Goal: Information Seeking & Learning: Learn about a topic

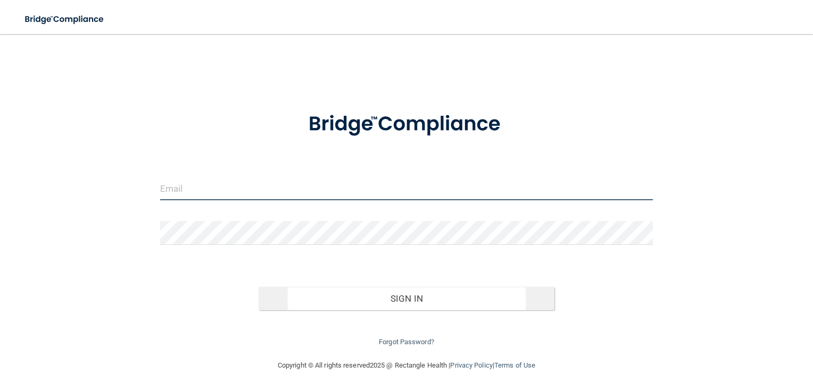
type input "[EMAIL_ADDRESS][DOMAIN_NAME]"
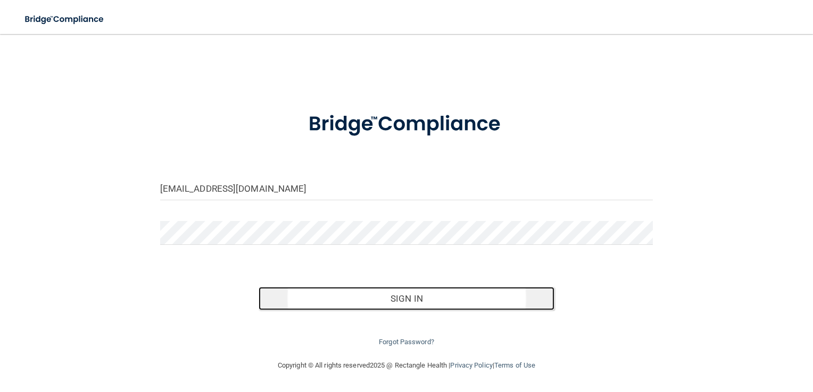
click at [385, 299] on button "Sign In" at bounding box center [406, 298] width 296 height 23
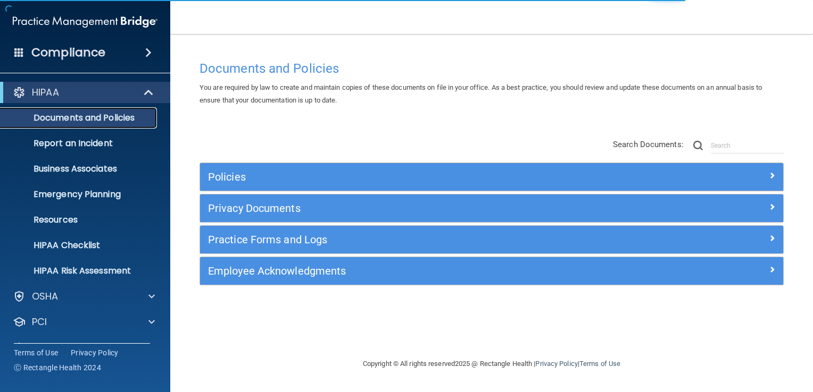
click at [62, 116] on p "Documents and Policies" at bounding box center [79, 118] width 145 height 11
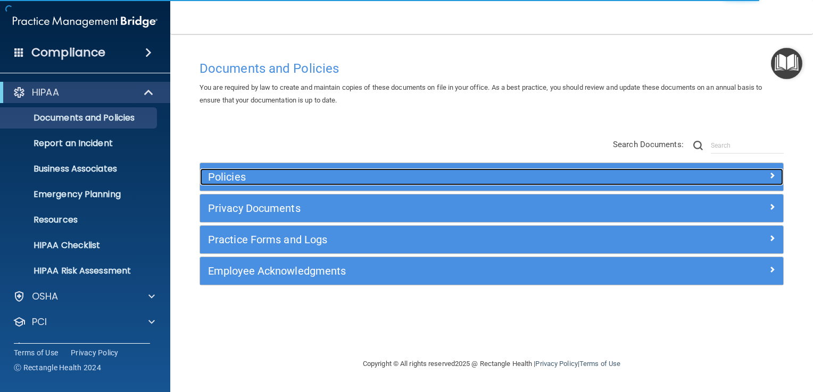
click at [234, 180] on h5 "Policies" at bounding box center [418, 177] width 421 height 12
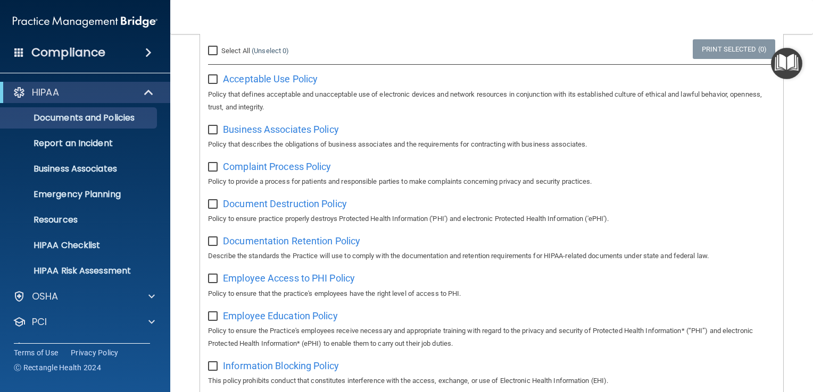
scroll to position [213, 0]
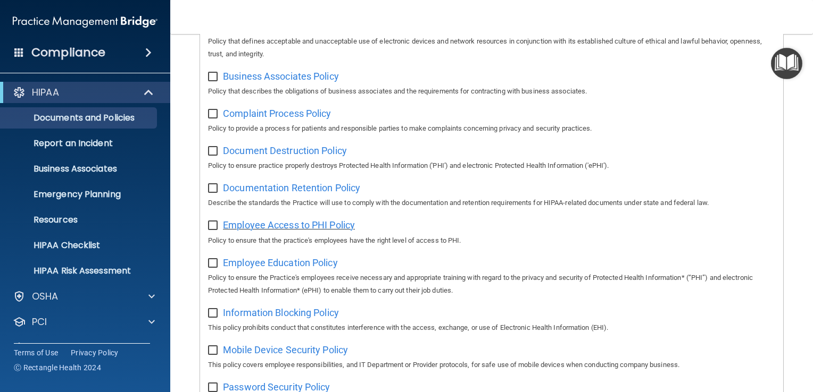
click at [250, 227] on span "Employee Access to PHI Policy" at bounding box center [289, 225] width 132 height 11
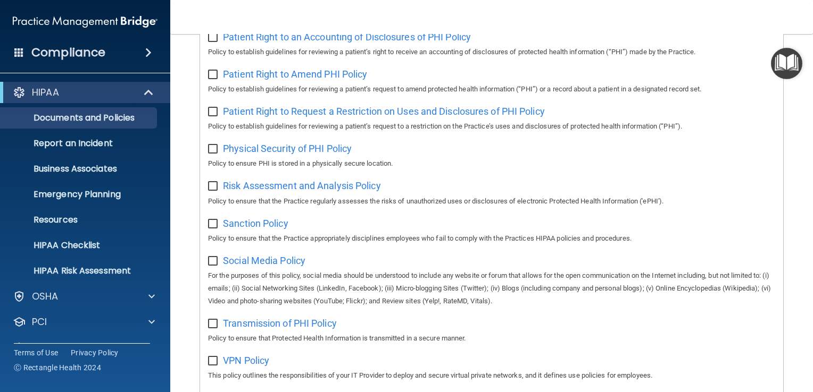
scroll to position [691, 0]
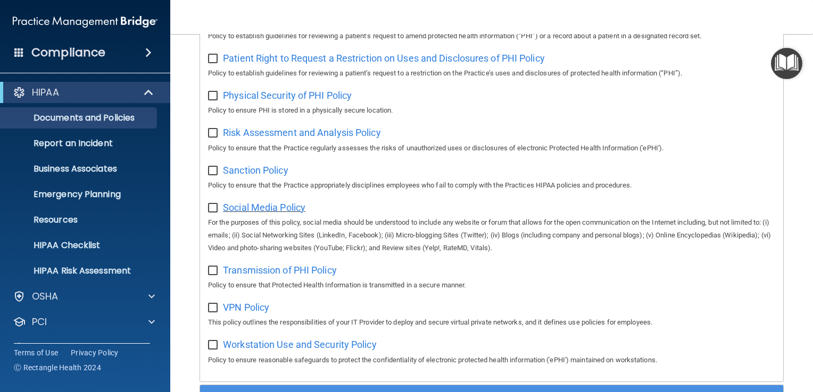
click at [261, 213] on span "Social Media Policy" at bounding box center [264, 207] width 82 height 11
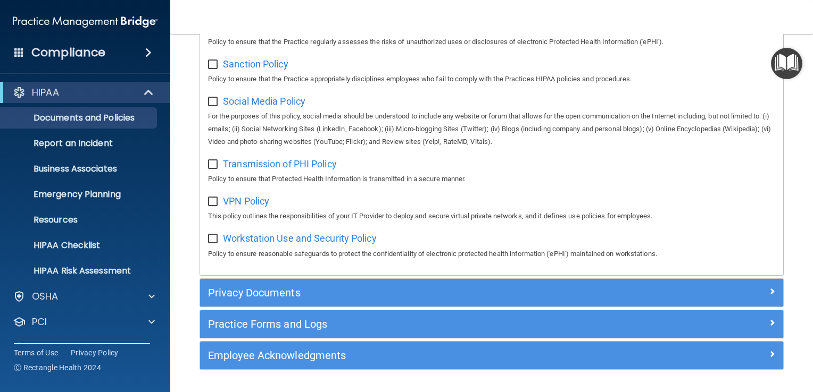
scroll to position [835, 0]
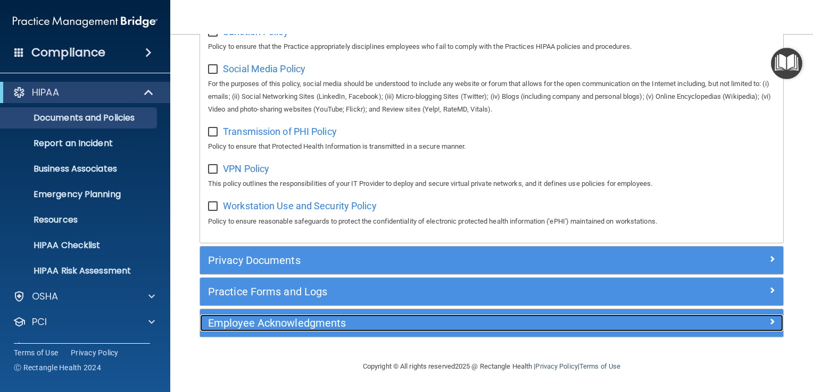
click at [262, 323] on h5 "Employee Acknowledgments" at bounding box center [418, 323] width 421 height 12
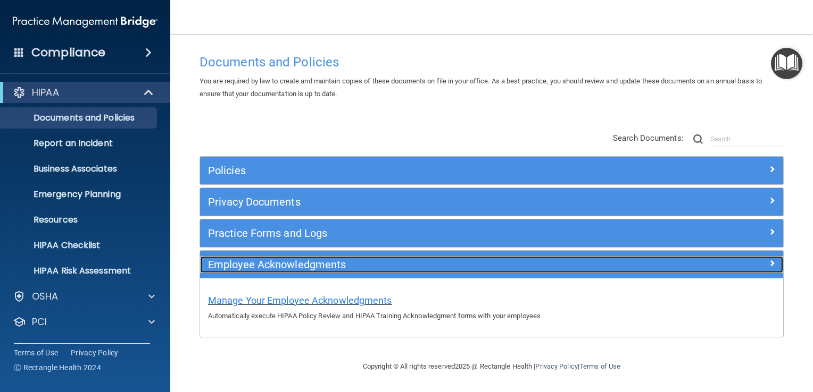
scroll to position [5, 0]
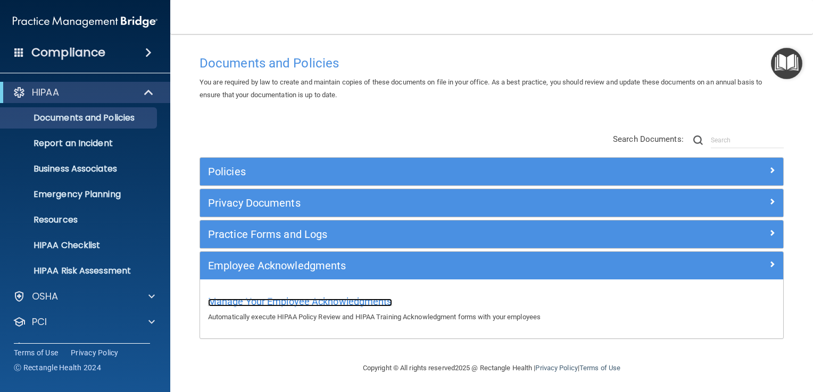
click at [262, 302] on span "Manage Your Employee Acknowledgments" at bounding box center [300, 301] width 184 height 11
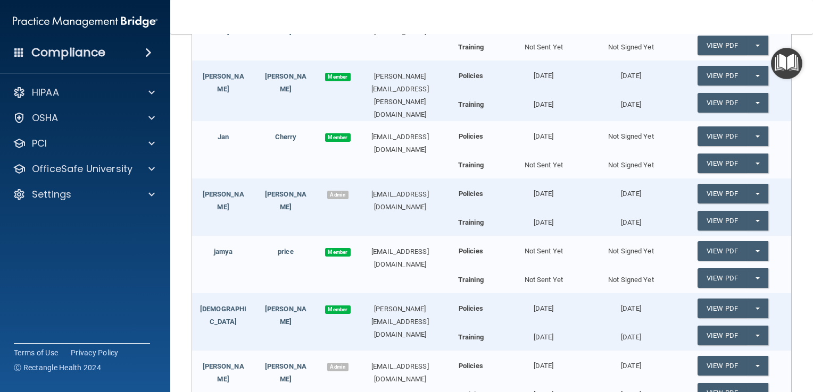
scroll to position [104, 0]
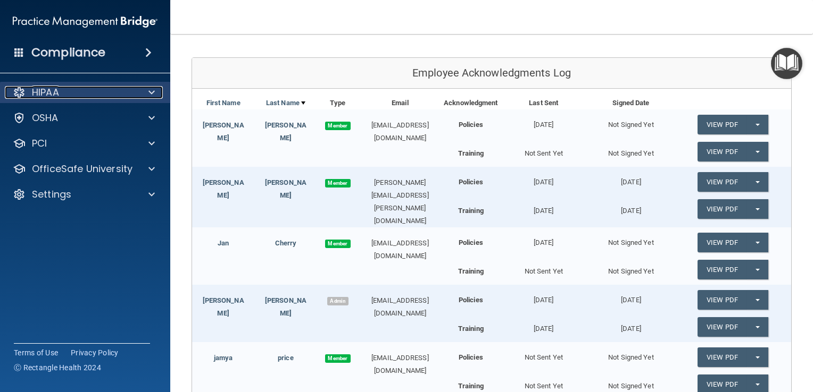
click at [55, 90] on p "HIPAA" at bounding box center [45, 92] width 27 height 13
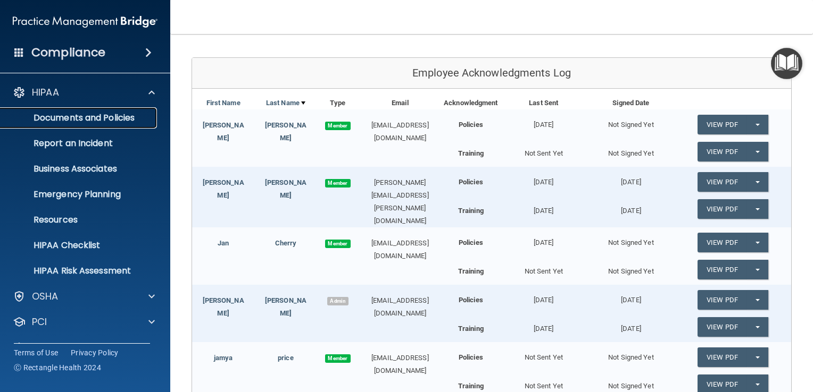
click at [93, 118] on p "Documents and Policies" at bounding box center [79, 118] width 145 height 11
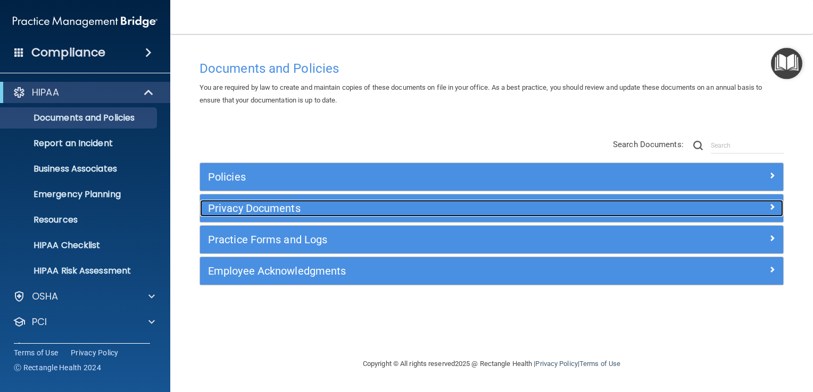
click at [246, 203] on h5 "Privacy Documents" at bounding box center [418, 209] width 421 height 12
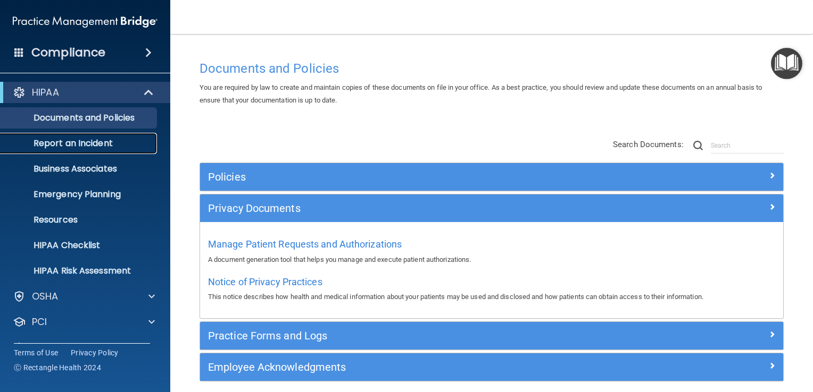
click at [102, 146] on p "Report an Incident" at bounding box center [79, 143] width 145 height 11
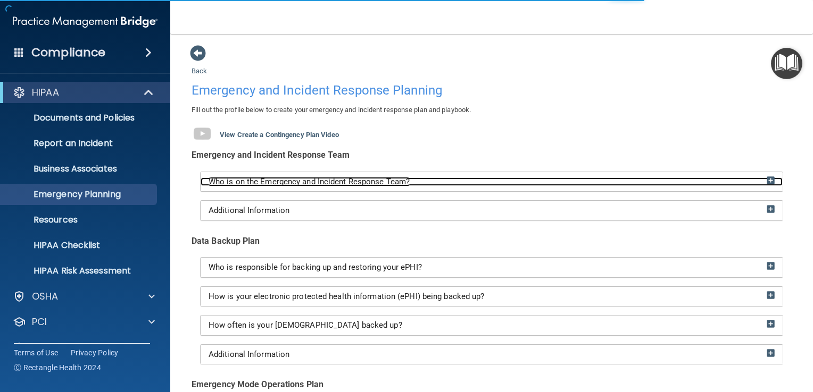
click at [319, 182] on span "Who is on the Emergency and Incident Response Team?" at bounding box center [308, 182] width 201 height 10
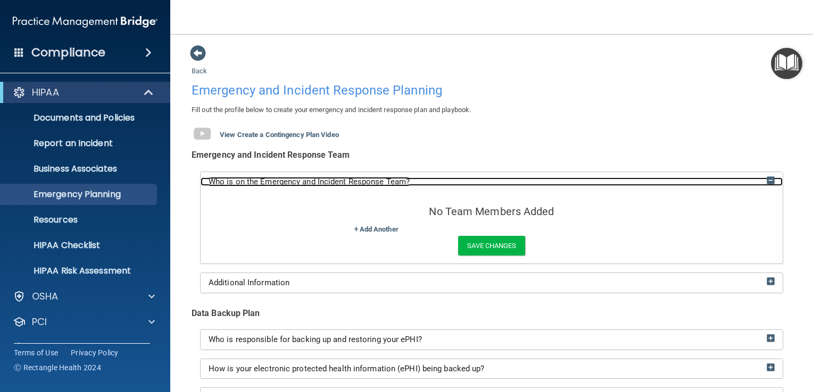
click at [319, 182] on span "Who is on the Emergency and Incident Response Team?" at bounding box center [308, 182] width 201 height 10
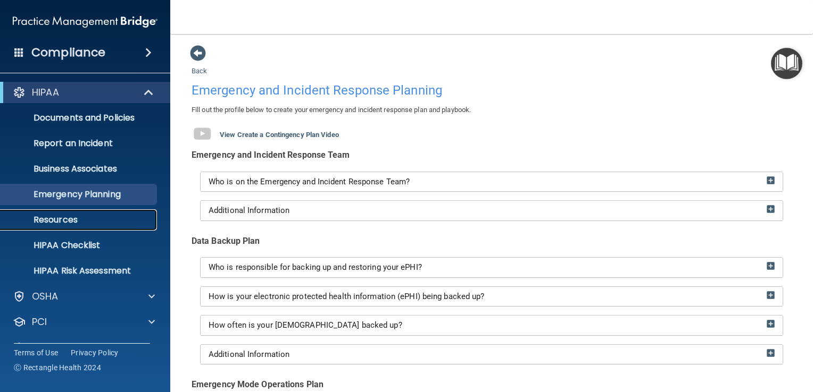
click at [61, 217] on p "Resources" at bounding box center [79, 220] width 145 height 11
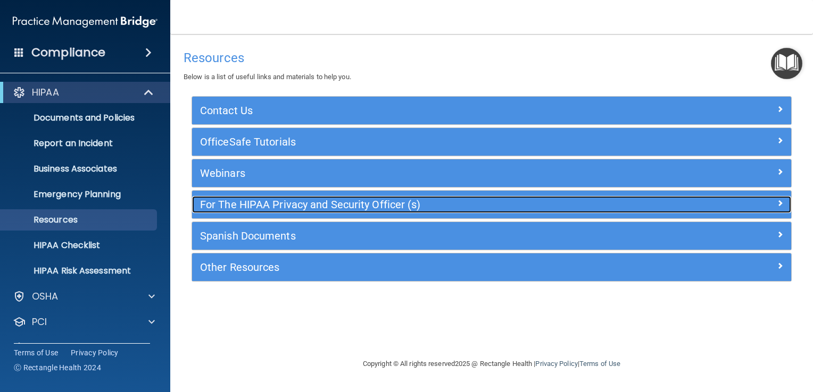
click at [277, 202] on h5 "For The HIPAA Privacy and Security Officer (s)" at bounding box center [416, 205] width 433 height 12
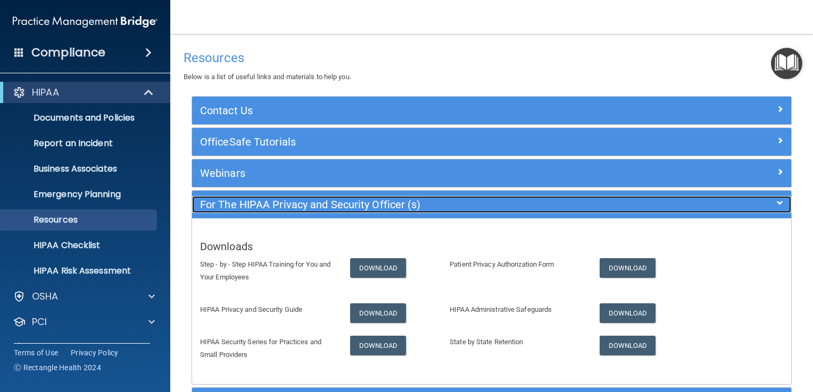
scroll to position [53, 0]
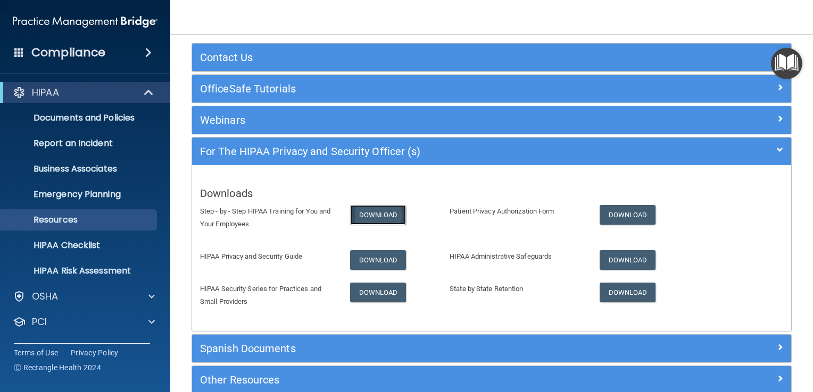
click at [391, 218] on link "Download" at bounding box center [378, 215] width 56 height 20
click at [94, 253] on link "HIPAA Checklist" at bounding box center [73, 245] width 168 height 21
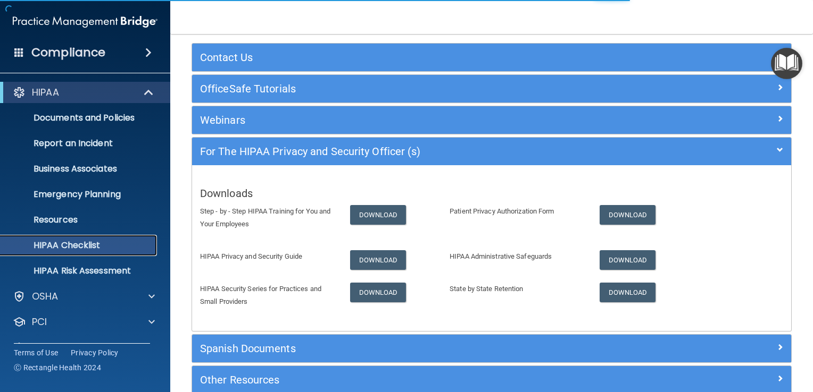
scroll to position [9, 0]
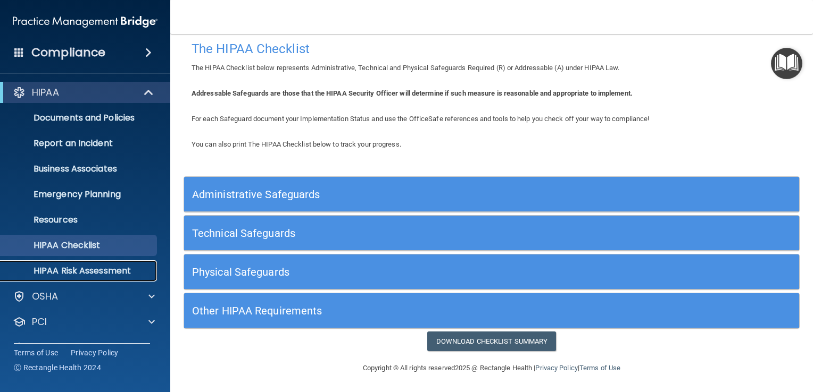
click at [56, 274] on p "HIPAA Risk Assessment" at bounding box center [79, 271] width 145 height 11
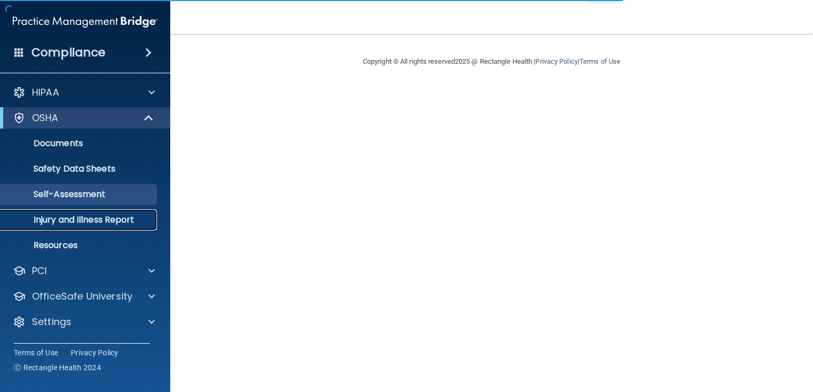
click at [94, 218] on p "Injury and Illness Report" at bounding box center [79, 220] width 145 height 11
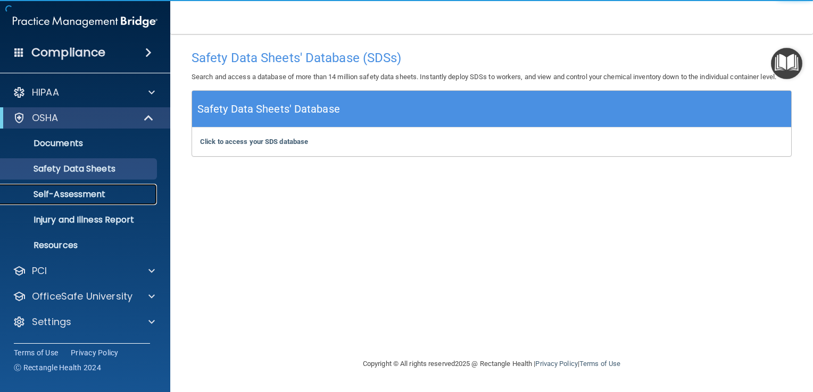
click at [62, 196] on p "Self-Assessment" at bounding box center [79, 194] width 145 height 11
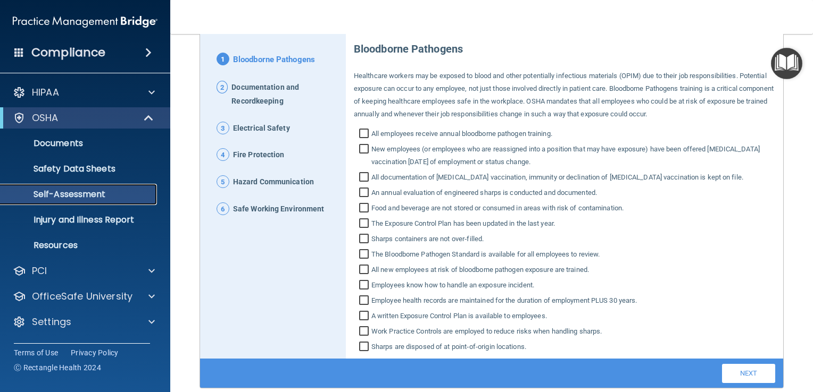
scroll to position [145, 0]
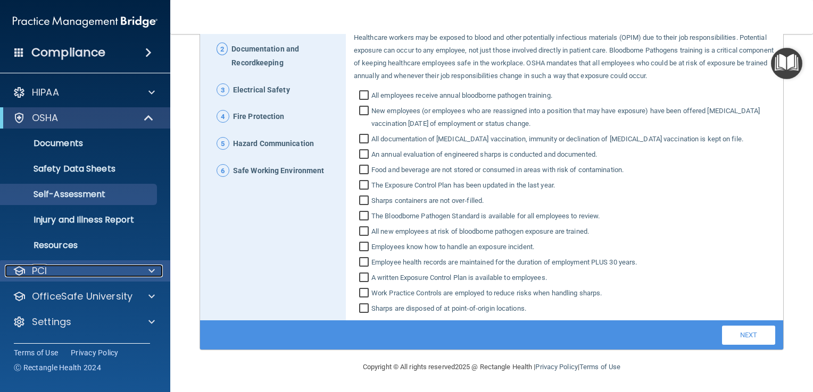
click at [151, 275] on span at bounding box center [151, 271] width 6 height 13
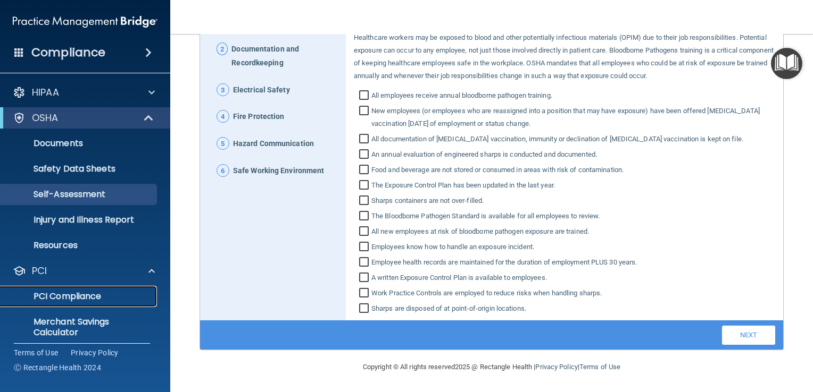
click at [100, 296] on p "PCI Compliance" at bounding box center [79, 296] width 145 height 11
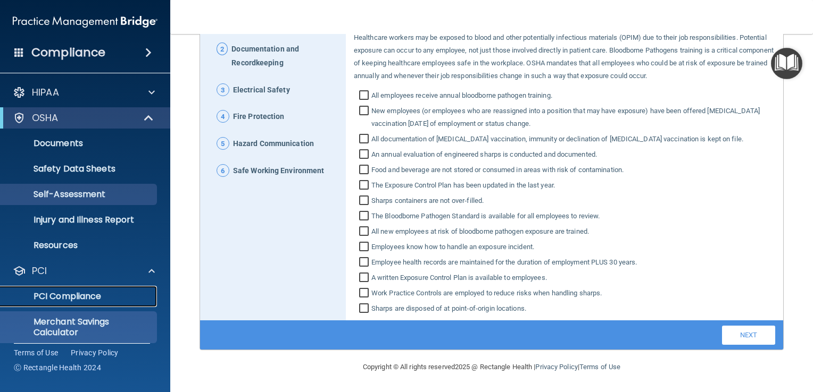
scroll to position [59, 0]
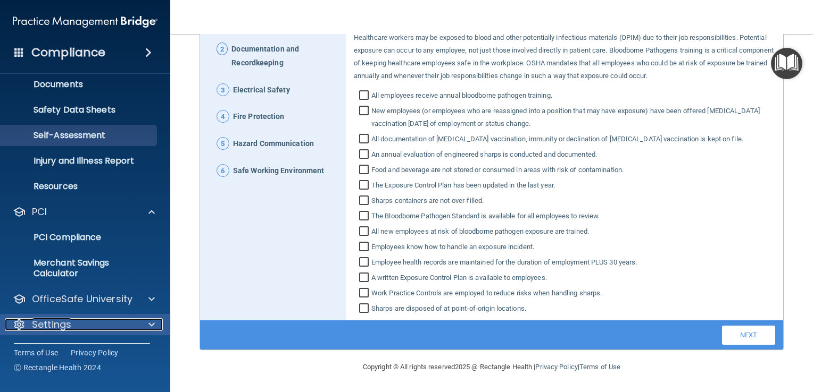
click at [66, 325] on p "Settings" at bounding box center [51, 325] width 39 height 13
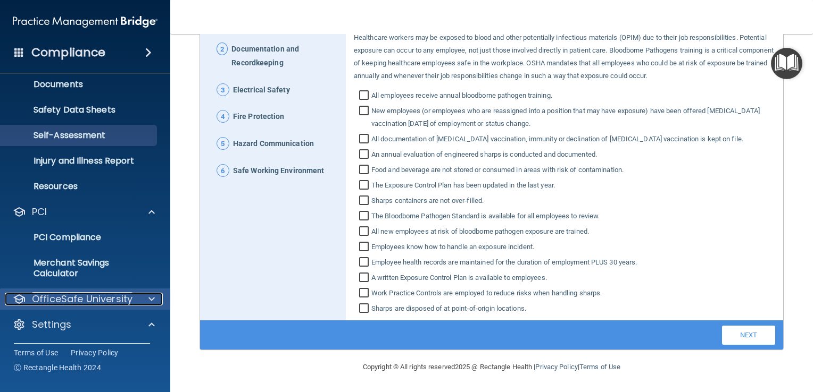
click at [151, 303] on span at bounding box center [151, 299] width 6 height 13
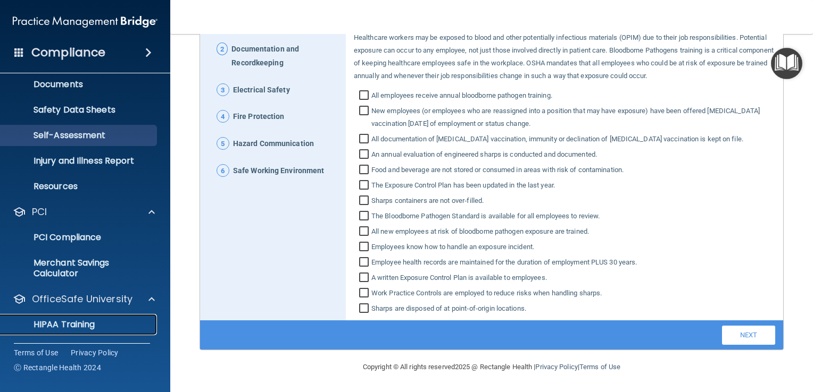
click at [113, 324] on div "HIPAA Training" at bounding box center [79, 325] width 145 height 11
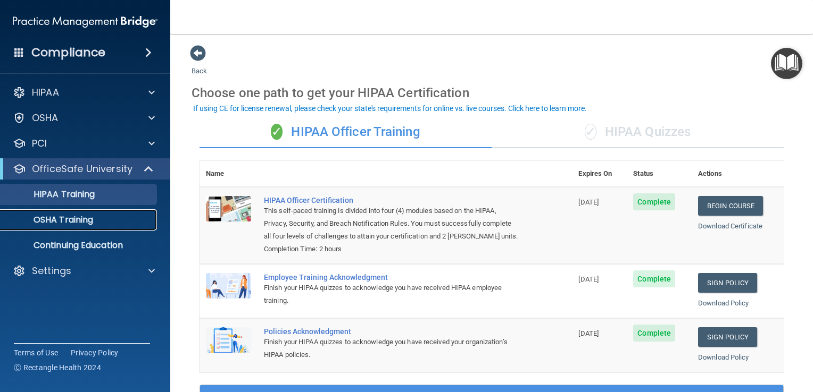
click at [40, 220] on p "OSHA Training" at bounding box center [50, 220] width 86 height 11
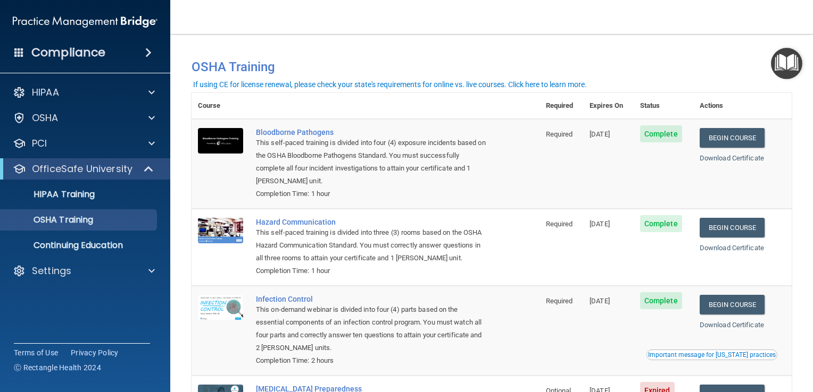
click at [85, 52] on h4 "Compliance" at bounding box center [68, 52] width 74 height 15
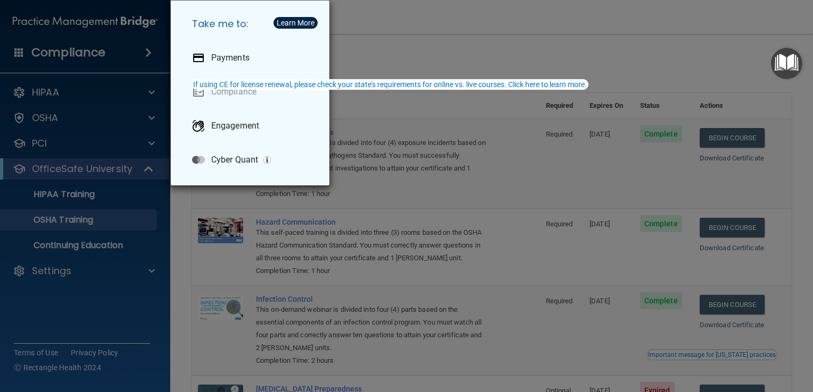
click at [445, 47] on div "Take me to: Payments Compliance Engagement Cyber Quant" at bounding box center [406, 196] width 813 height 392
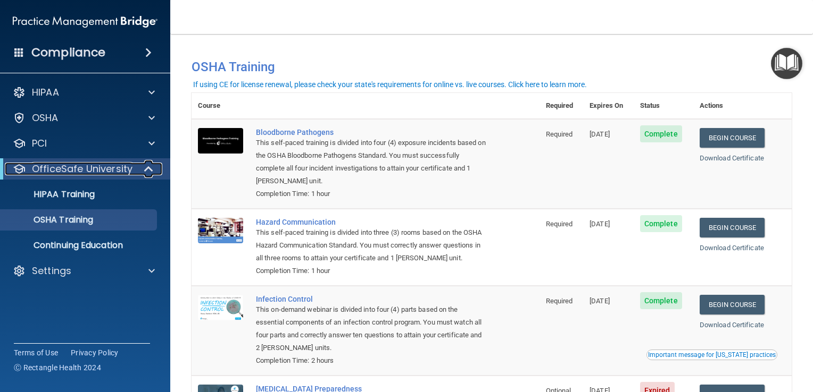
click at [149, 170] on span at bounding box center [149, 169] width 9 height 13
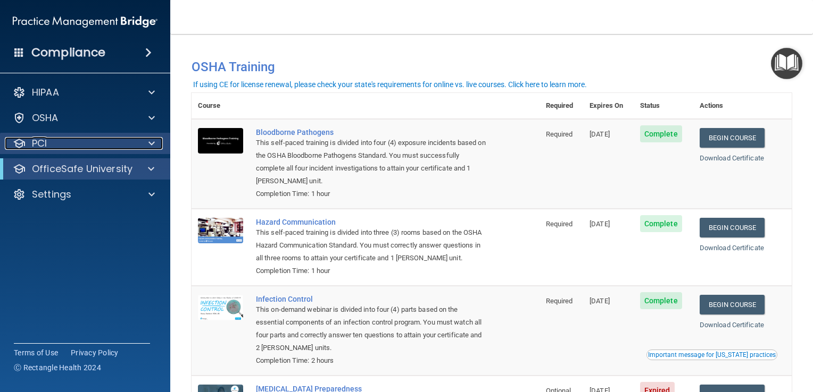
click at [156, 146] on div at bounding box center [150, 143] width 27 height 13
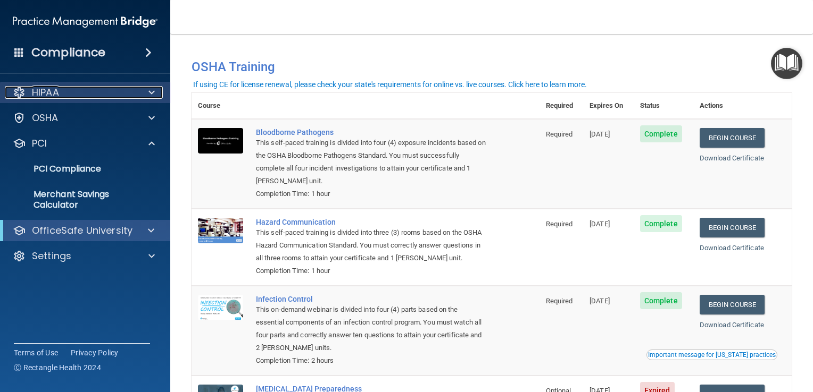
click at [156, 91] on div at bounding box center [150, 92] width 27 height 13
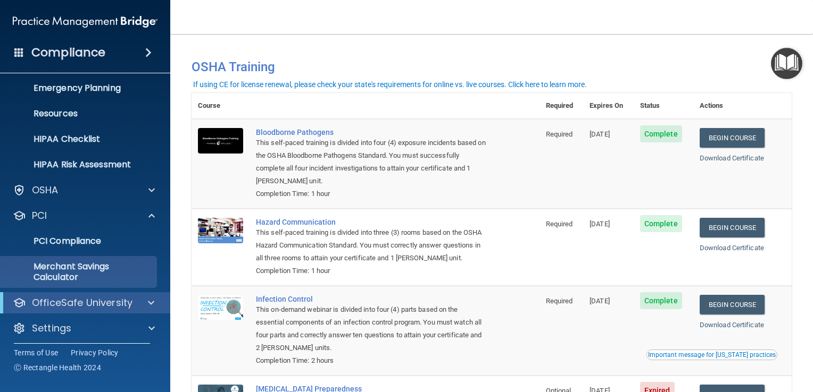
scroll to position [110, 0]
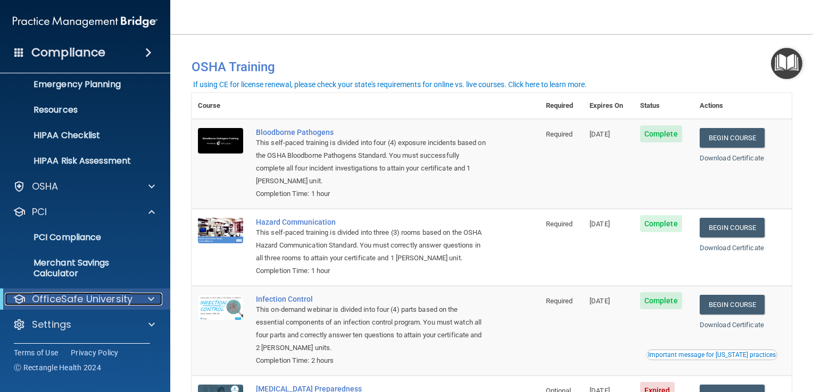
click at [148, 299] on span at bounding box center [151, 299] width 6 height 13
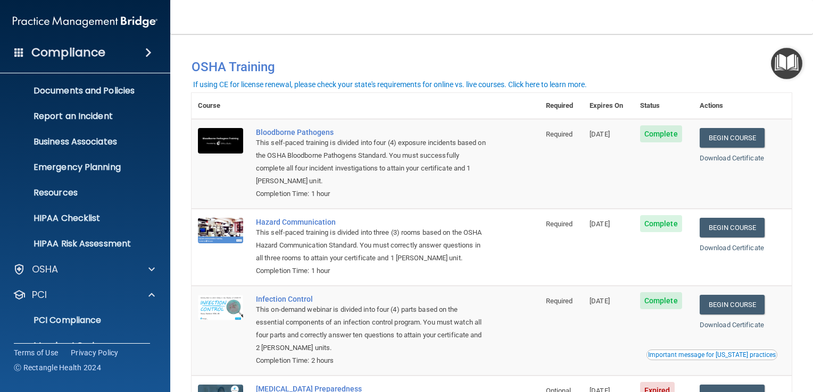
scroll to position [0, 0]
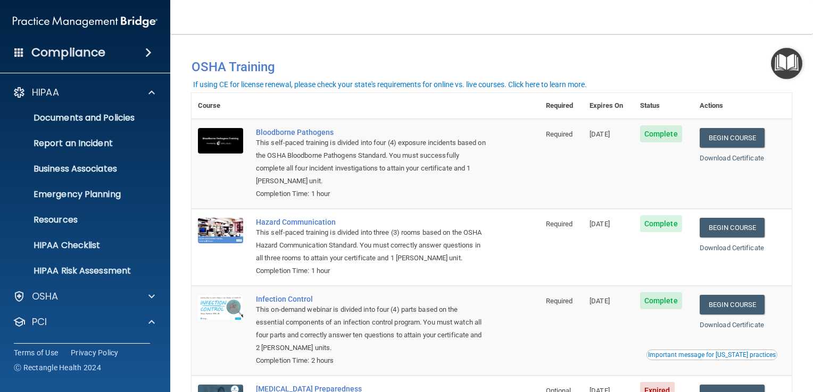
click at [56, 52] on h4 "Compliance" at bounding box center [68, 52] width 74 height 15
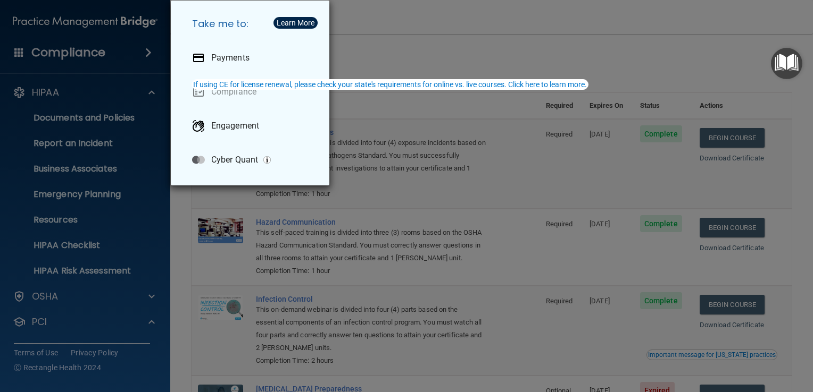
click at [399, 38] on div "Take me to: Payments Compliance Engagement Cyber Quant" at bounding box center [406, 196] width 813 height 392
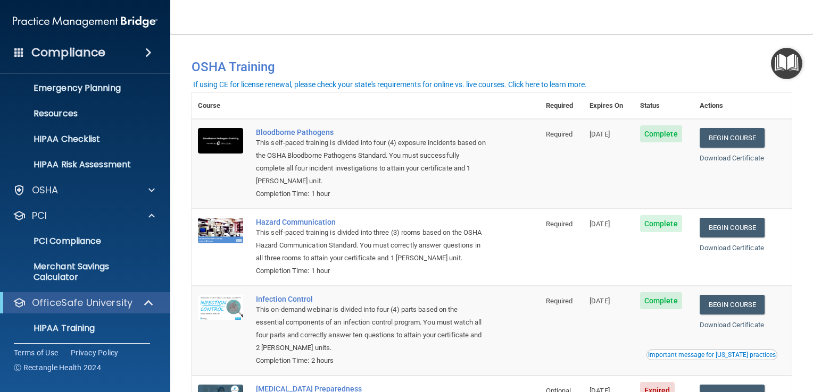
scroll to position [187, 0]
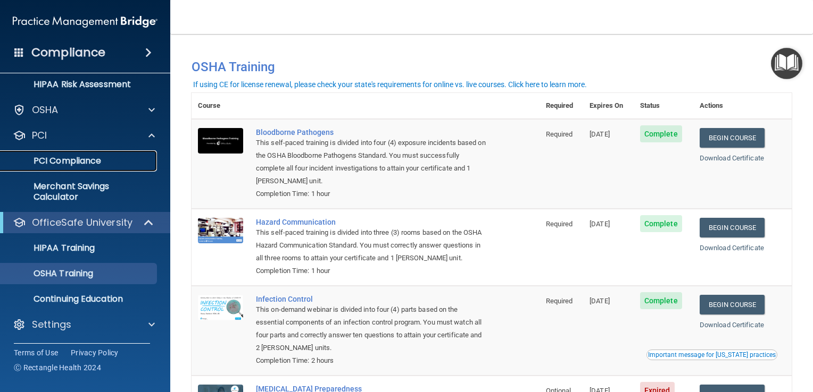
click at [89, 157] on p "PCI Compliance" at bounding box center [79, 161] width 145 height 11
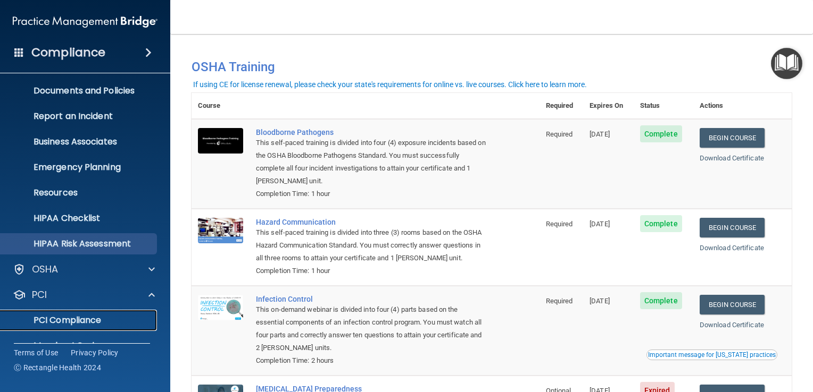
scroll to position [0, 0]
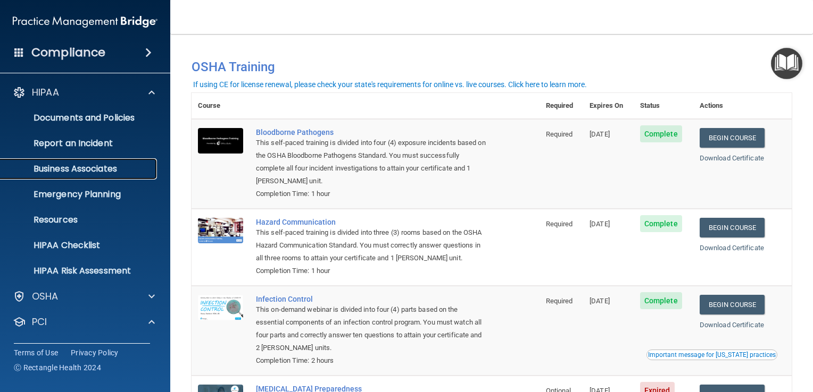
click at [86, 168] on p "Business Associates" at bounding box center [79, 169] width 145 height 11
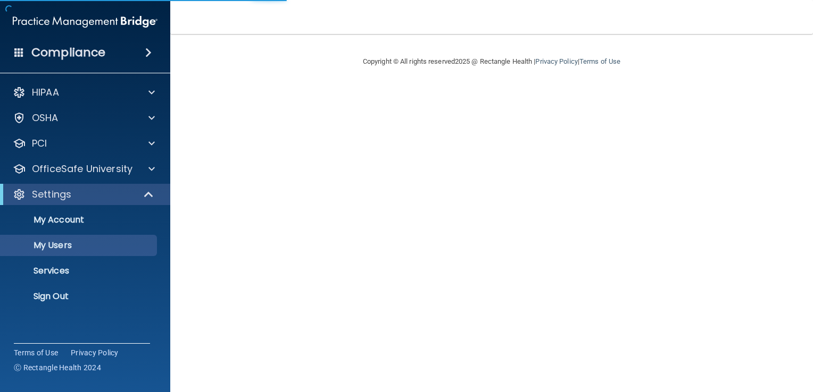
select select "20"
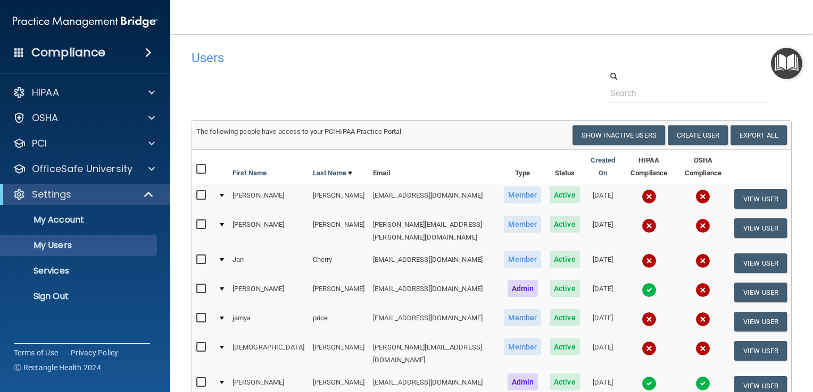
scroll to position [53, 0]
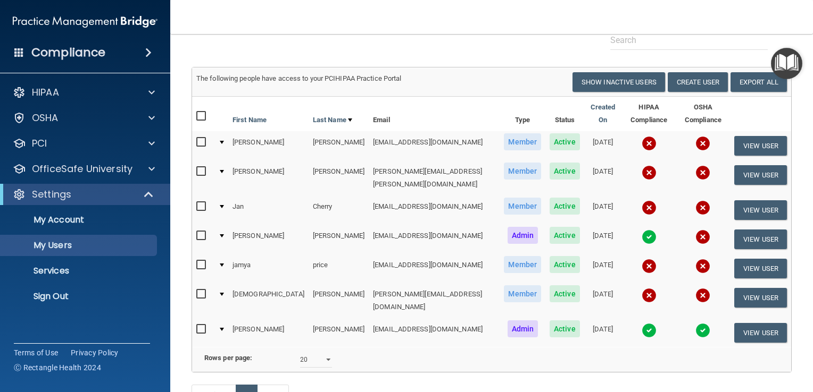
click at [206, 138] on input "checkbox" at bounding box center [202, 142] width 12 height 9
checkbox input "true"
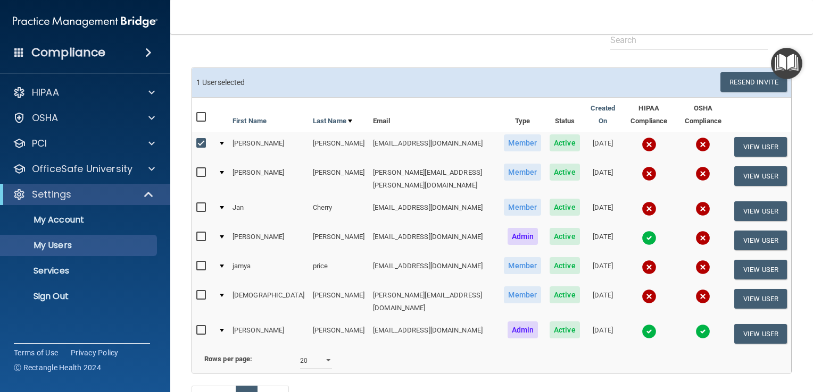
click at [202, 169] on input "checkbox" at bounding box center [202, 173] width 12 height 9
checkbox input "true"
click at [199, 204] on input "checkbox" at bounding box center [202, 208] width 12 height 9
checkbox input "true"
click at [202, 262] on input "checkbox" at bounding box center [202, 266] width 12 height 9
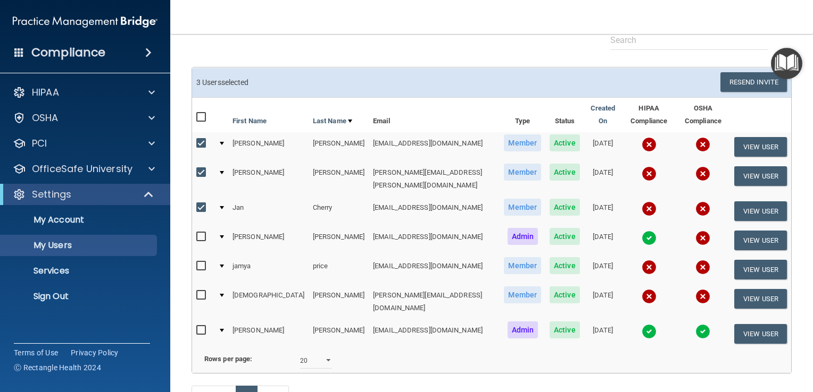
checkbox input "true"
click at [200, 291] on input "checkbox" at bounding box center [202, 295] width 12 height 9
checkbox input "true"
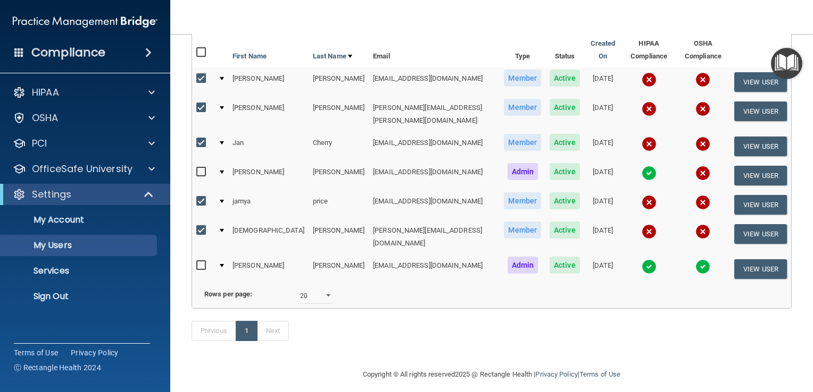
scroll to position [65, 0]
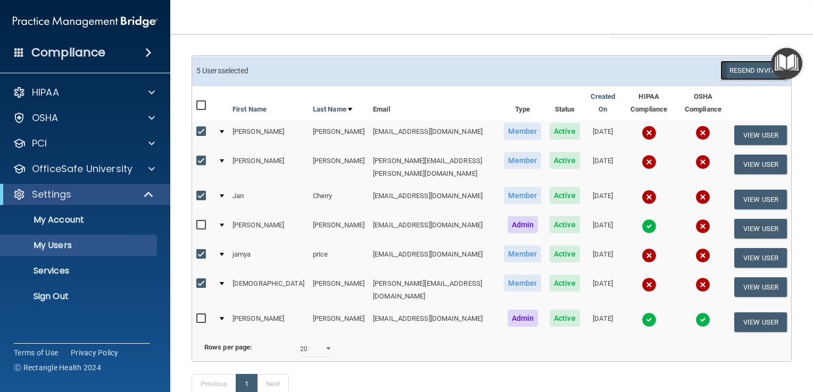
click at [737, 67] on button "Resend Invite" at bounding box center [753, 71] width 66 height 20
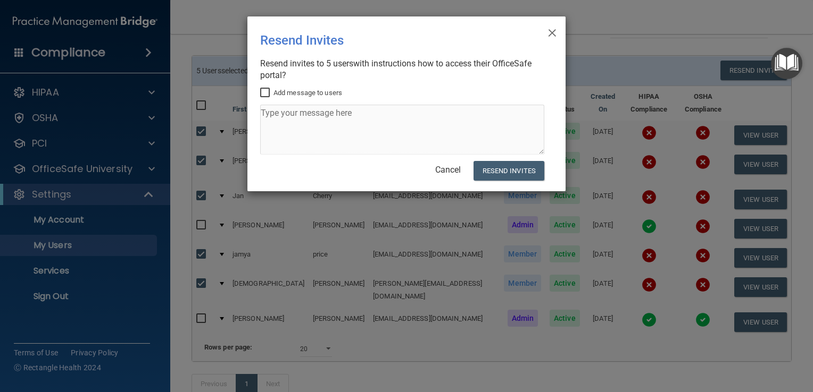
click at [264, 95] on input "Add message to users" at bounding box center [266, 93] width 12 height 9
click at [263, 91] on input "Add message to users" at bounding box center [266, 93] width 12 height 9
click at [265, 89] on input "Add message to users" at bounding box center [266, 93] width 12 height 9
checkbox input "true"
click at [282, 119] on textarea at bounding box center [402, 130] width 284 height 50
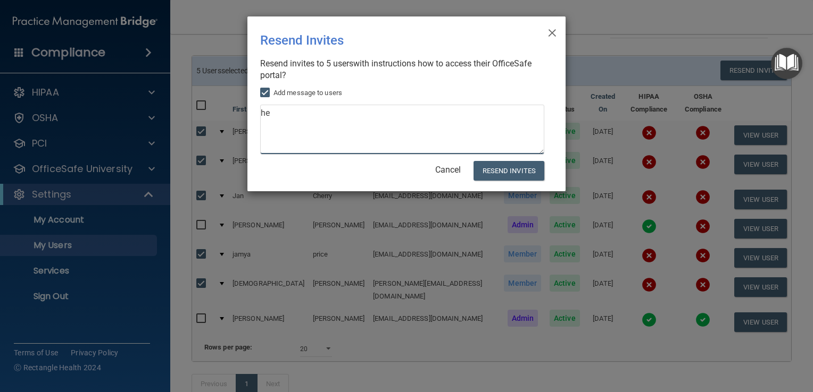
type textarea "h"
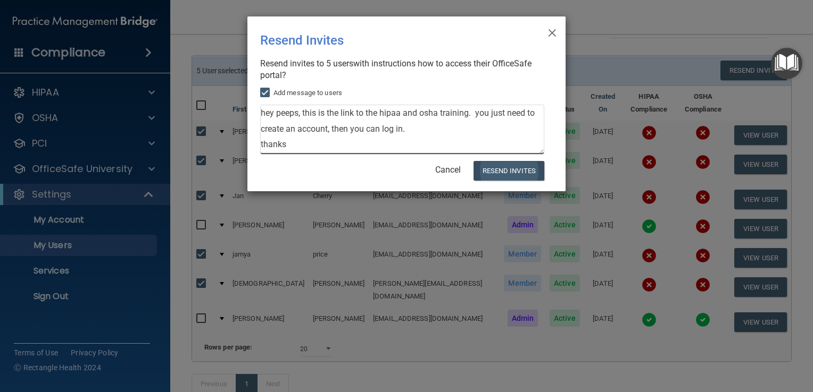
type textarea "hey peeps, this is the link to the hipaa and osha training. you just need to cr…"
click at [507, 172] on button "Resend Invites" at bounding box center [508, 171] width 71 height 20
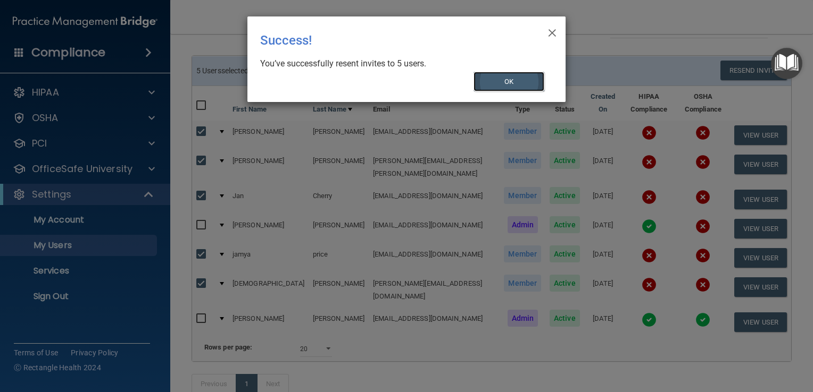
click at [496, 81] on button "OK" at bounding box center [508, 82] width 71 height 20
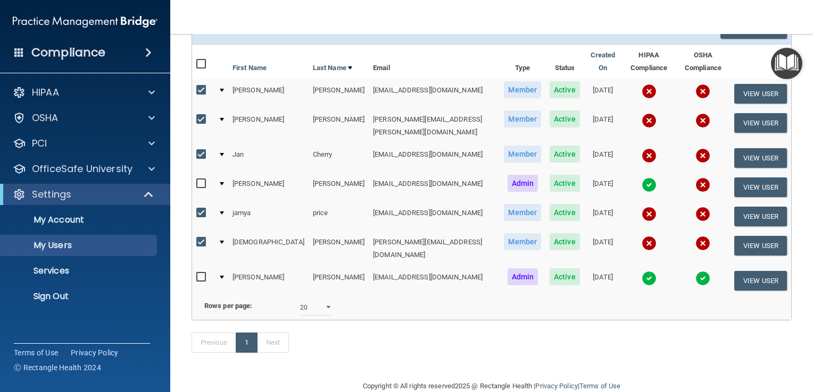
scroll to position [118, 0]
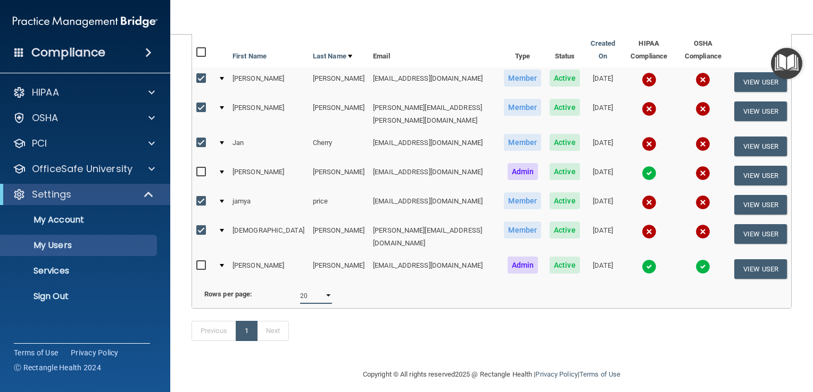
click at [323, 288] on select "10 20 30 40 all" at bounding box center [316, 296] width 32 height 16
click at [425, 358] on div "Copyright © All rights reserved 2025 @ Rectangle Health | Privacy Policy | Term…" at bounding box center [491, 375] width 388 height 34
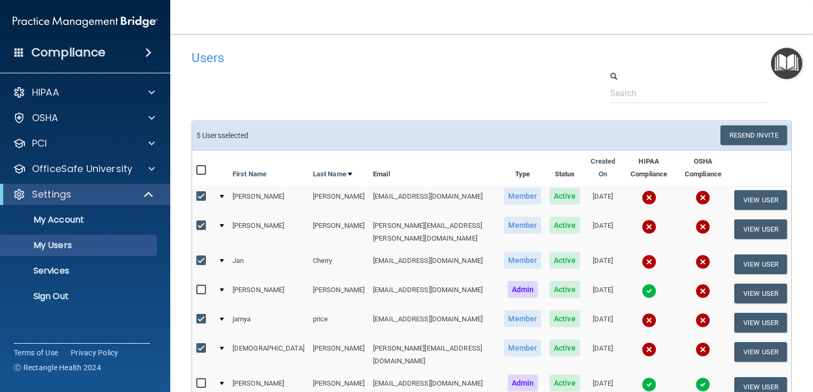
scroll to position [106, 0]
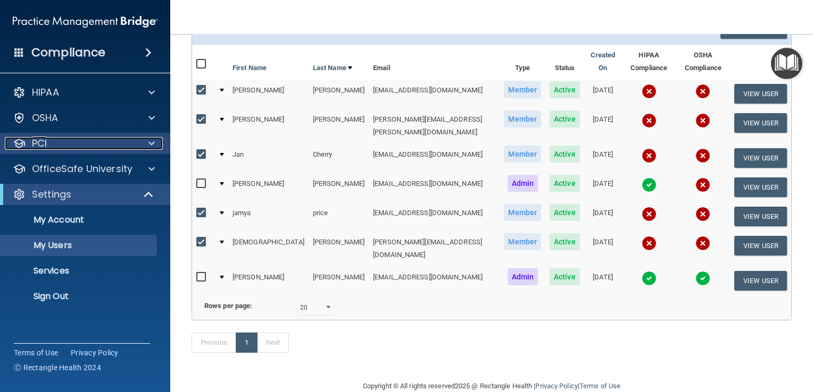
click at [46, 144] on p "PCI" at bounding box center [39, 143] width 15 height 13
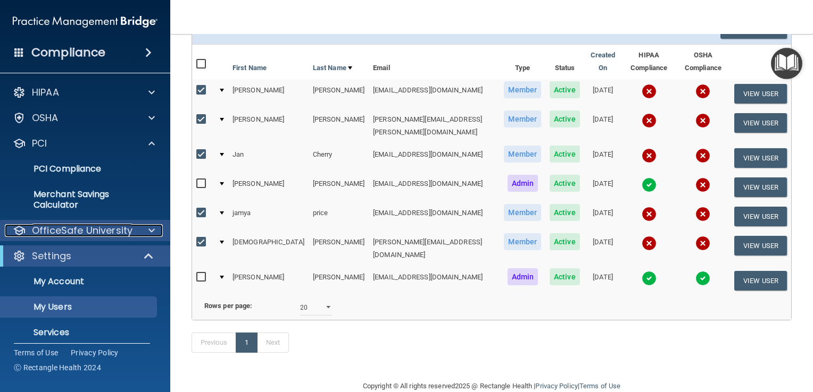
click at [99, 231] on p "OfficeSafe University" at bounding box center [82, 230] width 101 height 13
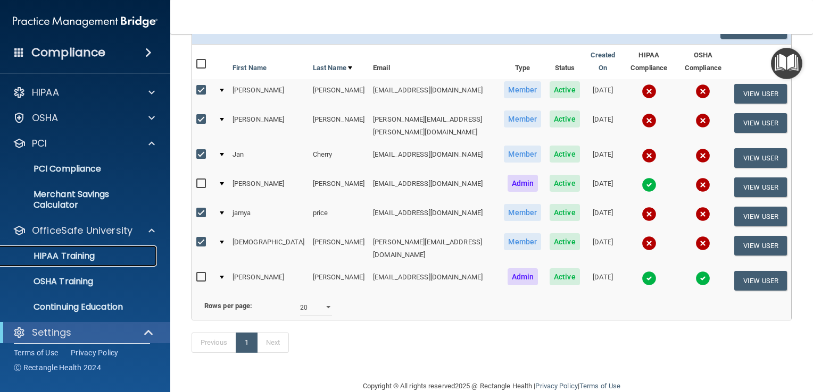
click at [82, 251] on p "HIPAA Training" at bounding box center [51, 256] width 88 height 11
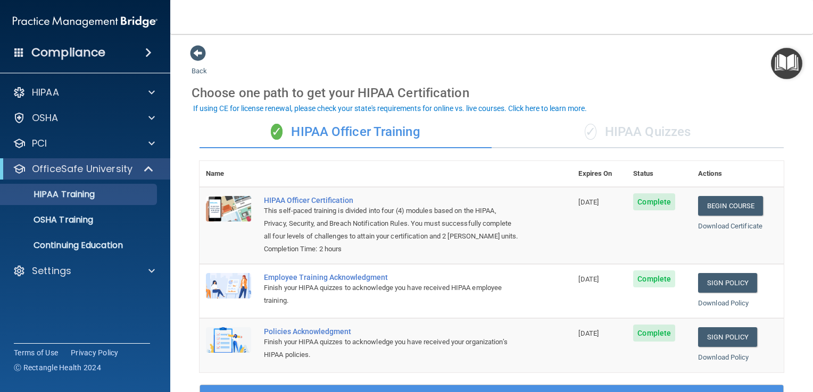
click at [327, 34] on main "Back Choose one path to get your HIPAA Certification ✓ HIPAA Officer Training ✓…" at bounding box center [491, 213] width 642 height 358
click at [149, 55] on span at bounding box center [148, 52] width 6 height 13
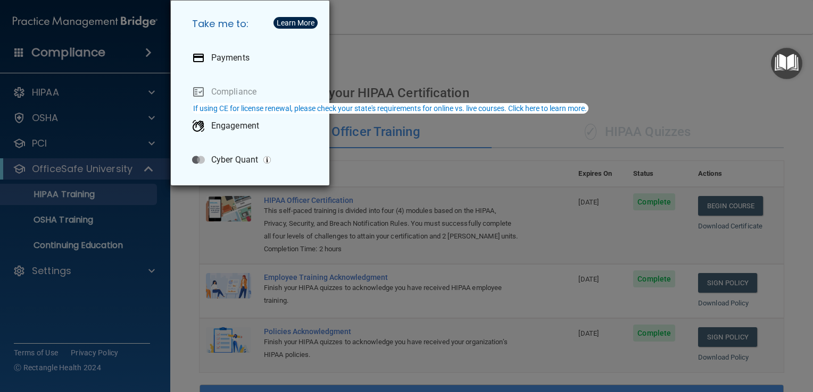
click at [522, 43] on div "Take me to: Payments Compliance Engagement Cyber Quant" at bounding box center [406, 196] width 813 height 392
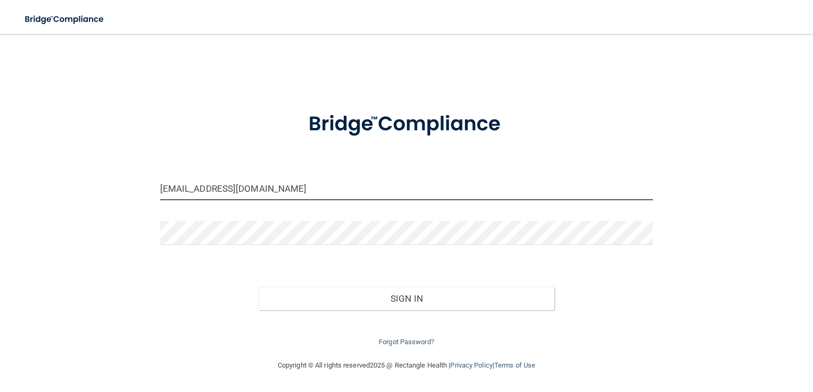
drag, startPoint x: 271, startPoint y: 185, endPoint x: 36, endPoint y: 195, distance: 235.3
click at [52, 197] on div "[EMAIL_ADDRESS][DOMAIN_NAME] Invalid email/password. You don't have permission …" at bounding box center [406, 197] width 770 height 304
type input "[EMAIL_ADDRESS][DOMAIN_NAME]"
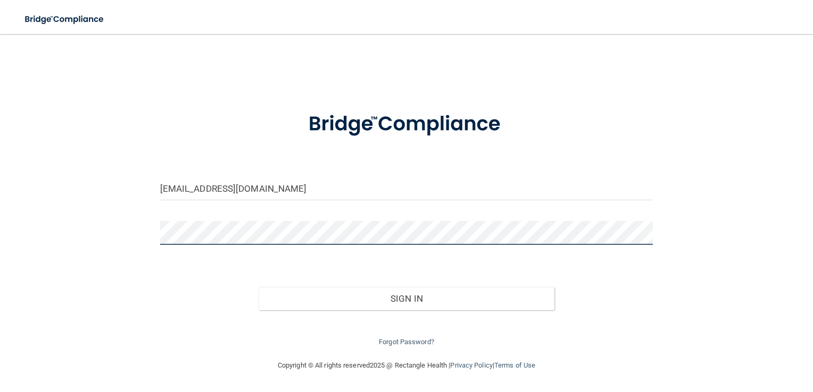
click at [128, 230] on div "[EMAIL_ADDRESS][DOMAIN_NAME] Invalid email/password. You don't have permission …" at bounding box center [406, 197] width 770 height 304
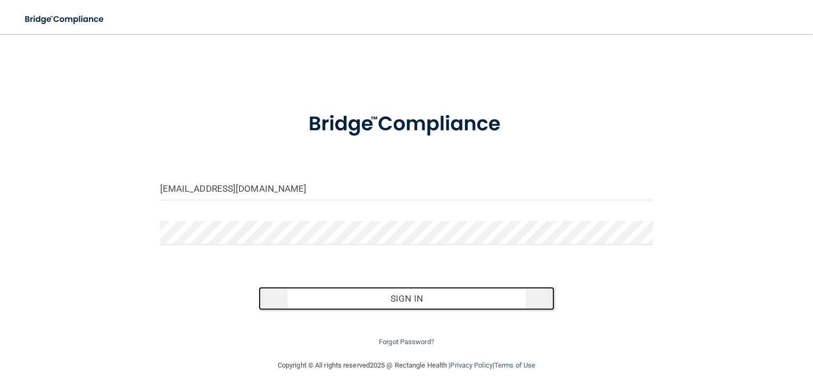
click at [432, 300] on button "Sign In" at bounding box center [406, 298] width 296 height 23
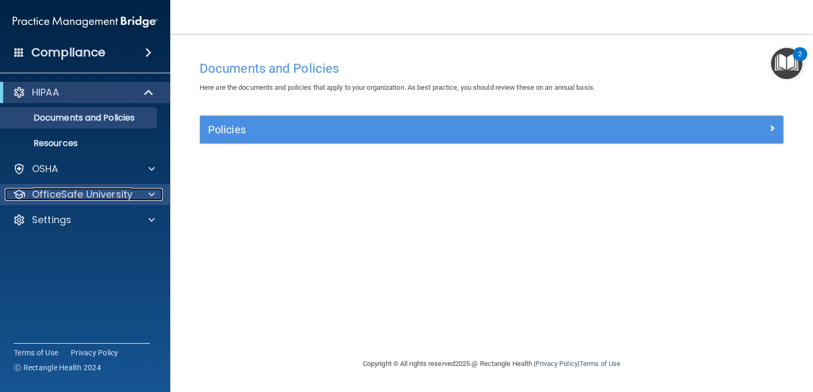
click at [154, 194] on span at bounding box center [151, 194] width 6 height 13
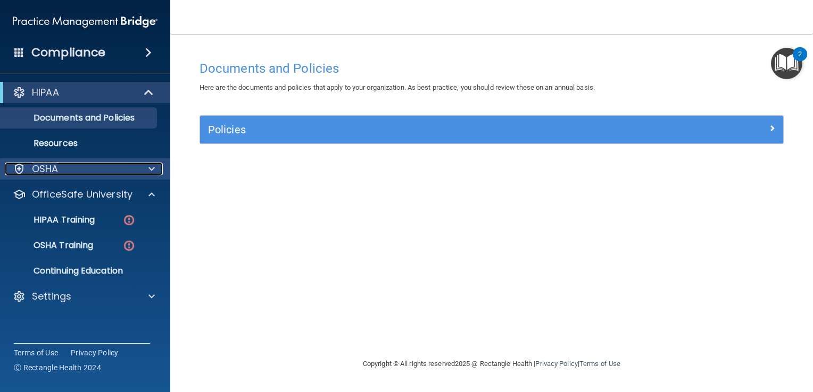
click at [150, 171] on span at bounding box center [151, 169] width 6 height 13
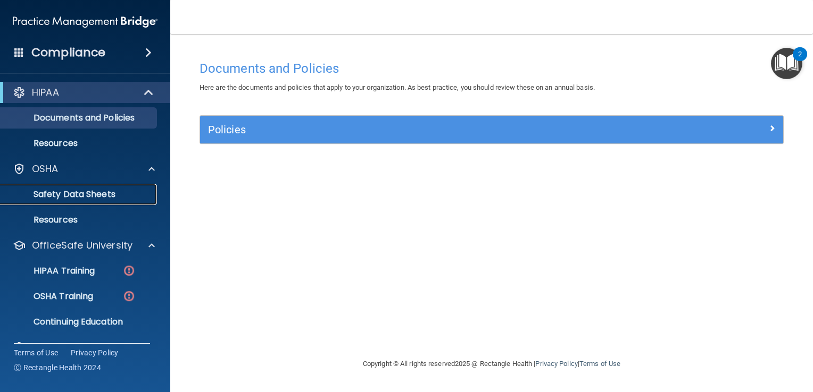
click at [108, 194] on p "Safety Data Sheets" at bounding box center [79, 194] width 145 height 11
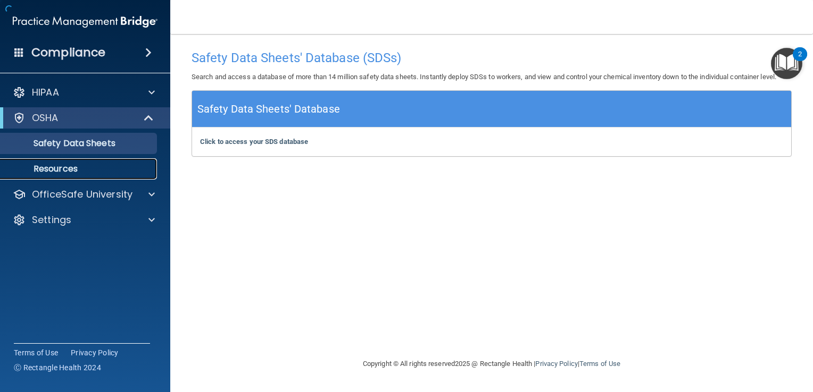
click at [81, 172] on p "Resources" at bounding box center [79, 169] width 145 height 11
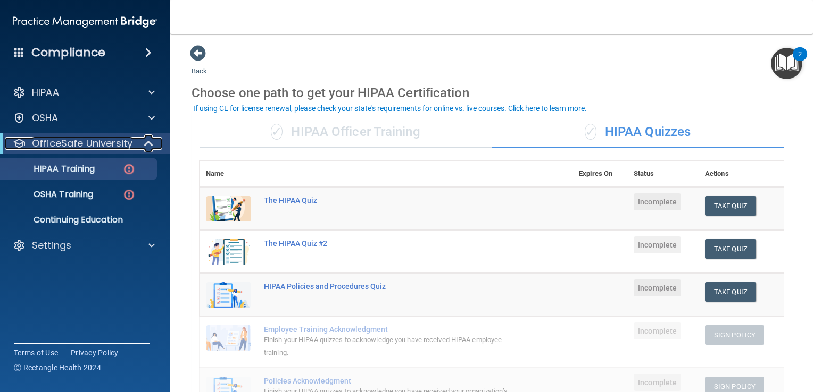
click at [151, 144] on span at bounding box center [149, 143] width 9 height 13
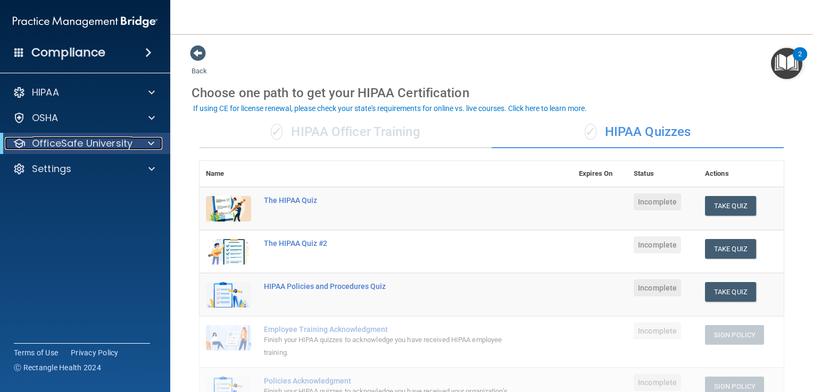
click at [150, 142] on span at bounding box center [151, 143] width 6 height 13
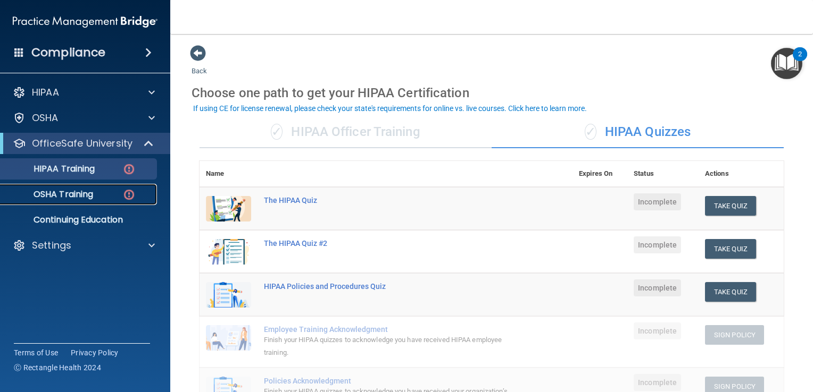
click at [70, 197] on p "OSHA Training" at bounding box center [50, 194] width 86 height 11
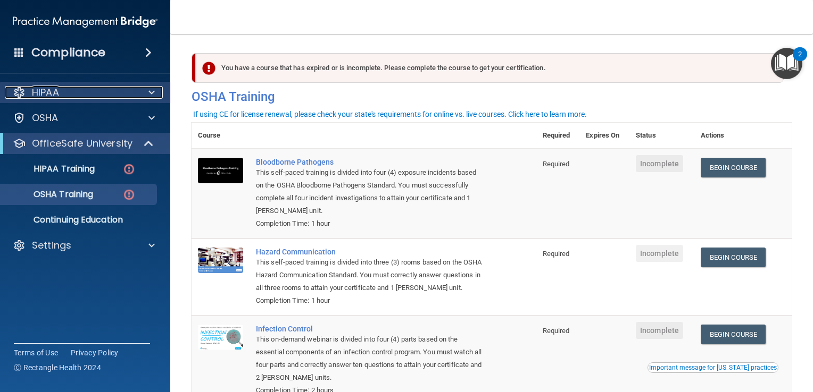
click at [62, 90] on div "HIPAA" at bounding box center [71, 92] width 132 height 13
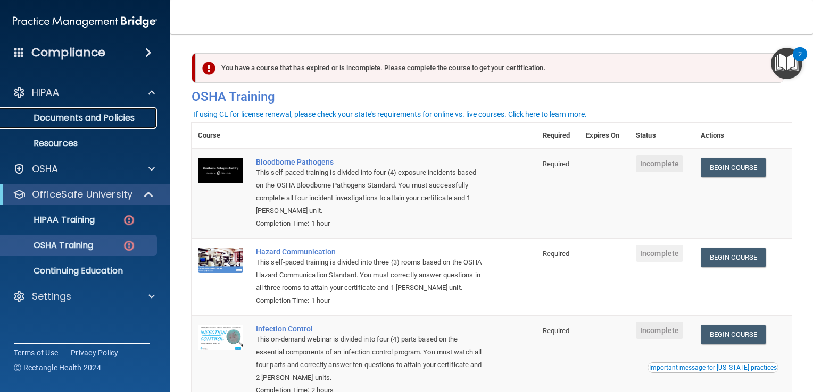
click at [83, 121] on p "Documents and Policies" at bounding box center [79, 118] width 145 height 11
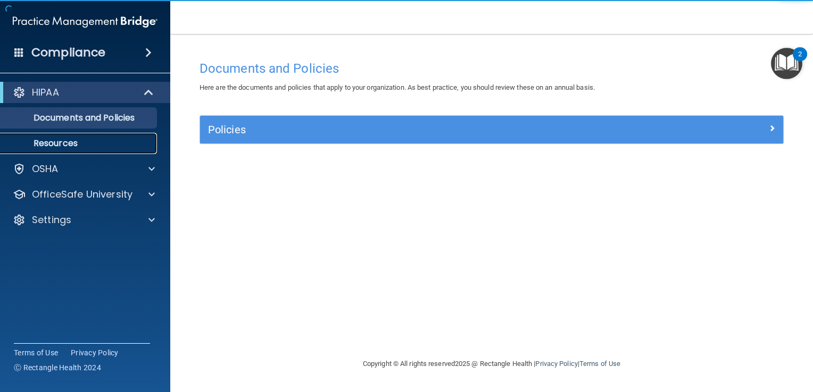
click at [47, 143] on p "Resources" at bounding box center [79, 143] width 145 height 11
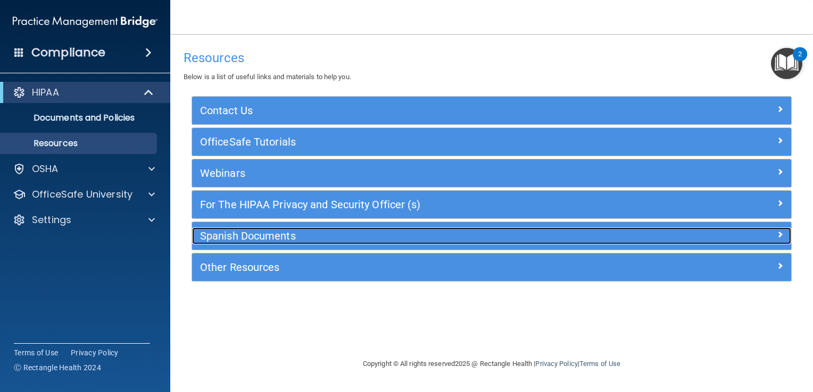
click at [234, 236] on h5 "Spanish Documents" at bounding box center [416, 236] width 433 height 12
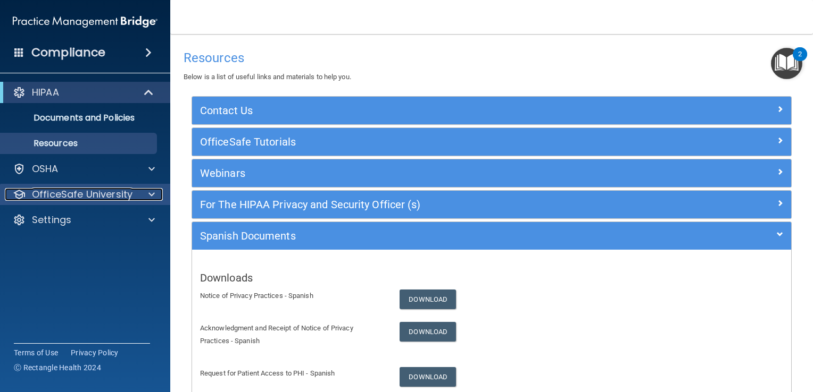
click at [71, 199] on p "OfficeSafe University" at bounding box center [82, 194] width 101 height 13
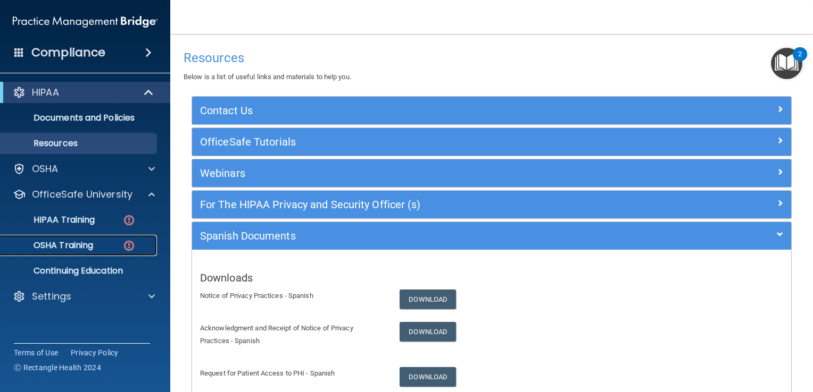
click at [57, 246] on p "OSHA Training" at bounding box center [50, 245] width 86 height 11
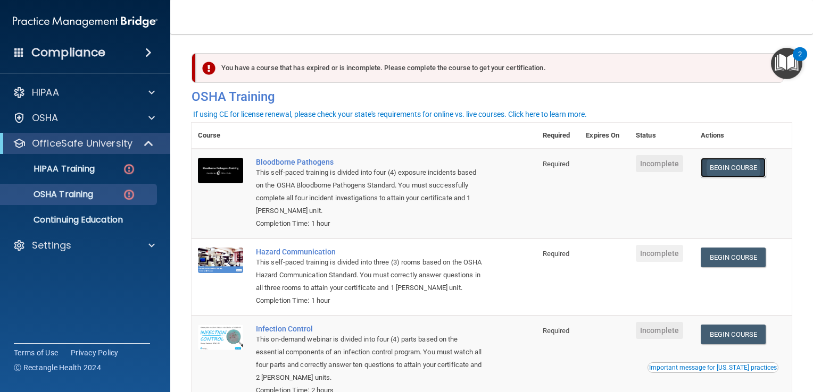
click at [720, 167] on link "Begin Course" at bounding box center [732, 168] width 65 height 20
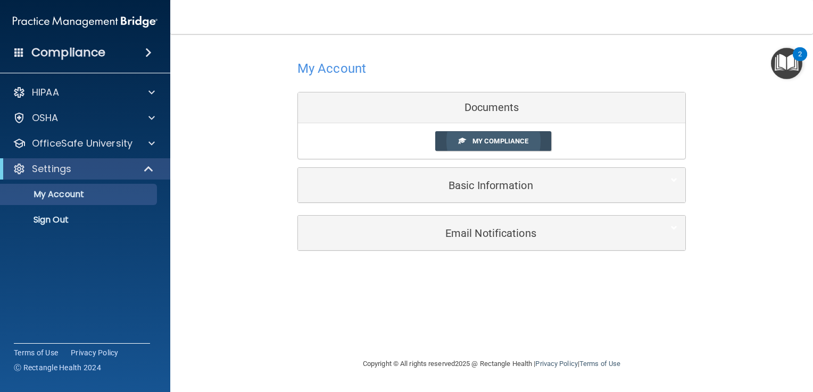
click at [484, 140] on span "My Compliance" at bounding box center [500, 141] width 56 height 8
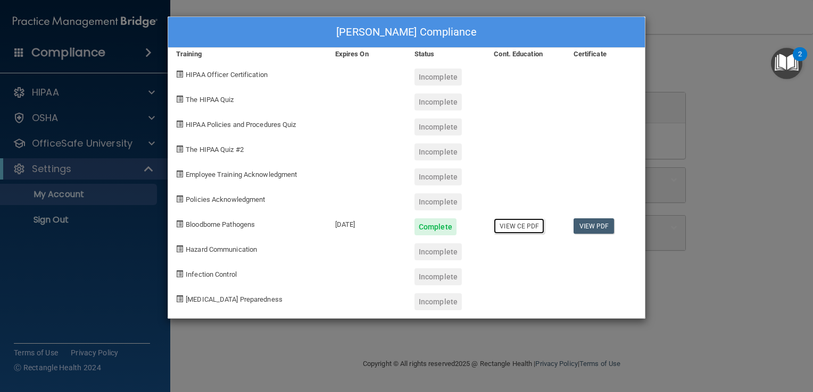
click at [521, 226] on link "View CE PDF" at bounding box center [519, 226] width 51 height 15
click at [433, 77] on div "Incomplete" at bounding box center [437, 77] width 47 height 17
click at [119, 275] on div "[PERSON_NAME] Compliance Training Expires On Status Cont. Education Certificate…" at bounding box center [406, 196] width 813 height 392
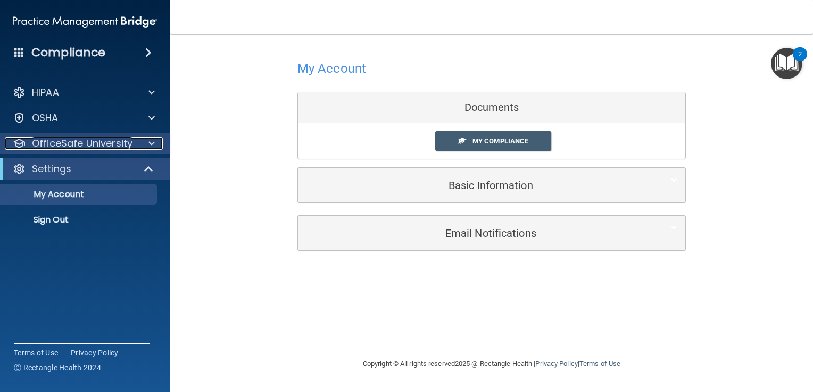
click at [94, 145] on p "OfficeSafe University" at bounding box center [82, 143] width 101 height 13
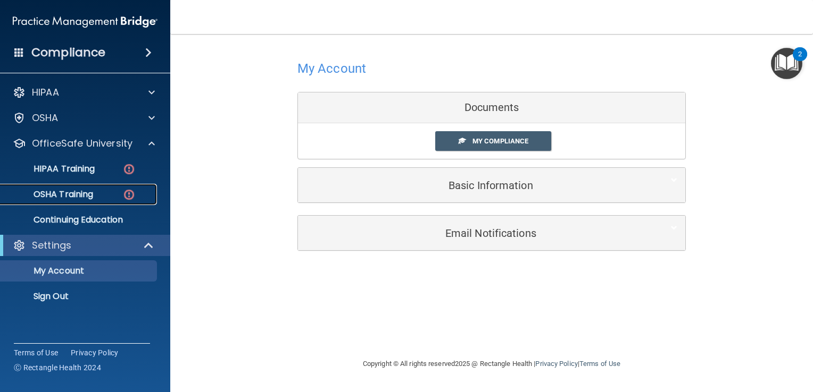
click at [85, 193] on p "OSHA Training" at bounding box center [50, 194] width 86 height 11
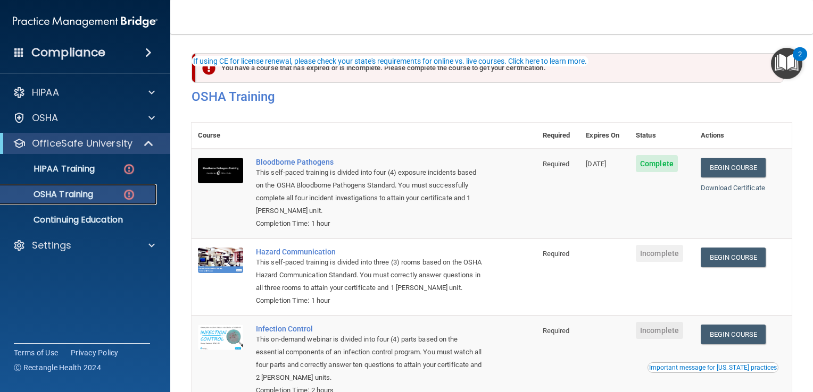
scroll to position [53, 0]
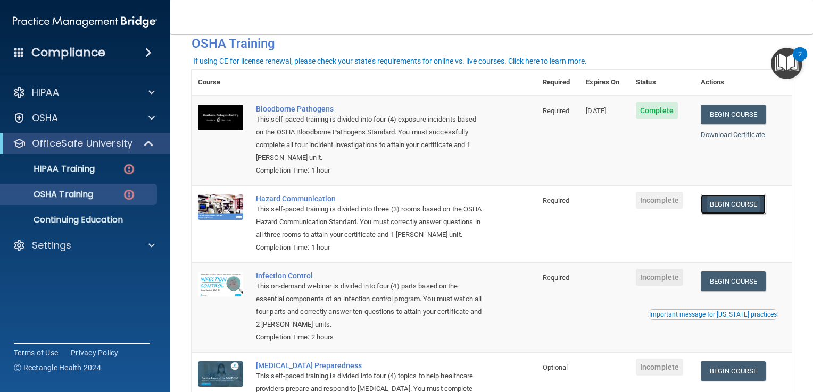
click at [736, 207] on link "Begin Course" at bounding box center [732, 205] width 65 height 20
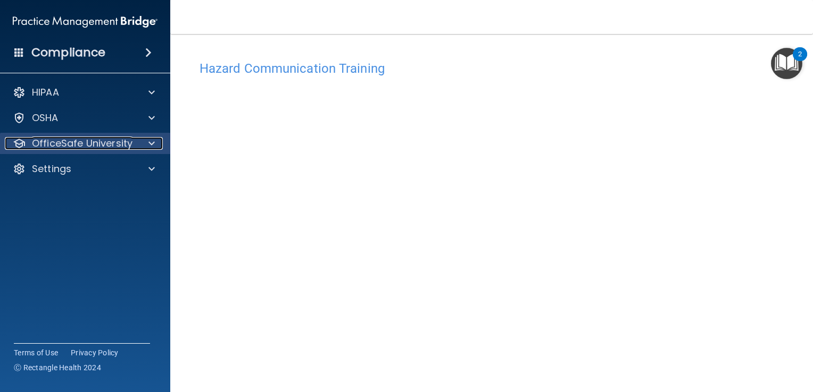
click at [148, 143] on span at bounding box center [151, 143] width 6 height 13
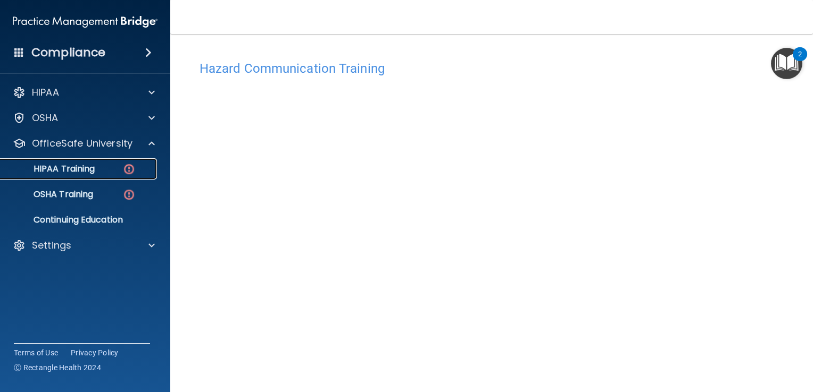
click at [70, 170] on p "HIPAA Training" at bounding box center [51, 169] width 88 height 11
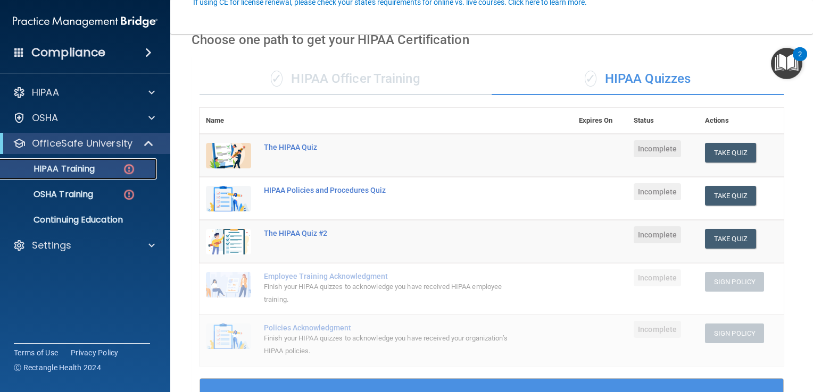
scroll to position [106, 0]
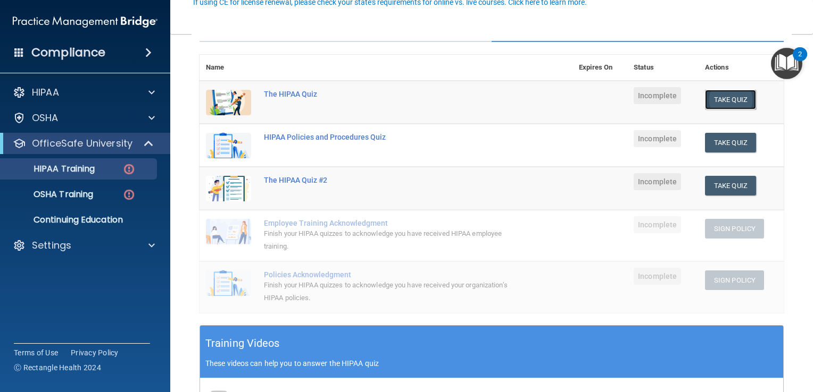
click at [717, 99] on button "Take Quiz" at bounding box center [730, 100] width 51 height 20
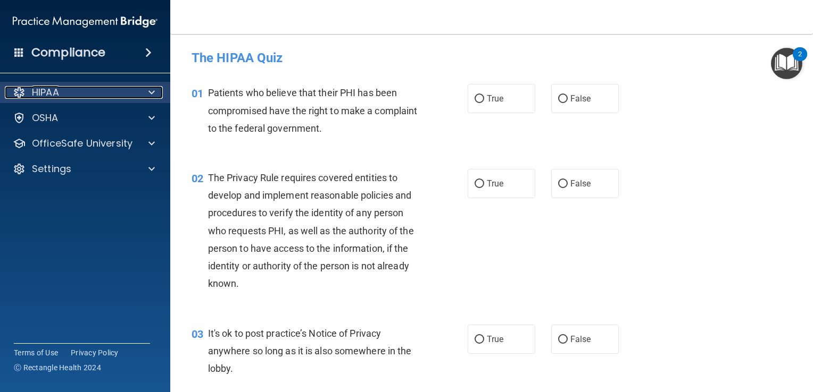
click at [51, 95] on p "HIPAA" at bounding box center [45, 92] width 27 height 13
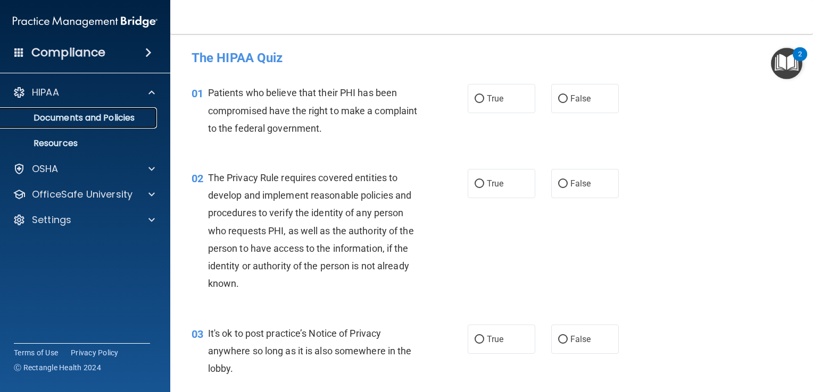
click at [78, 115] on p "Documents and Policies" at bounding box center [79, 118] width 145 height 11
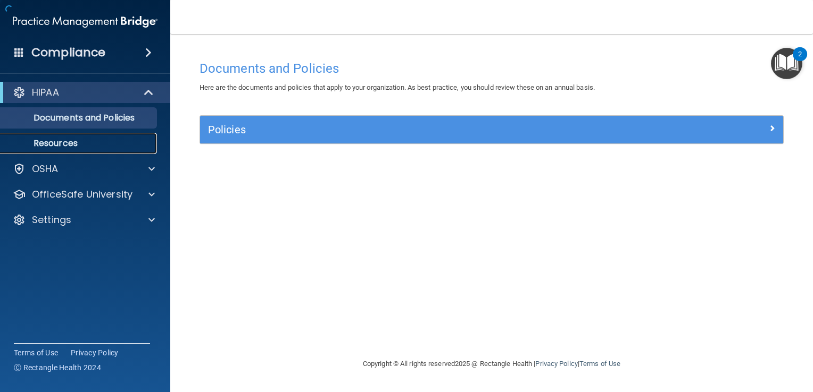
click at [71, 139] on p "Resources" at bounding box center [79, 143] width 145 height 11
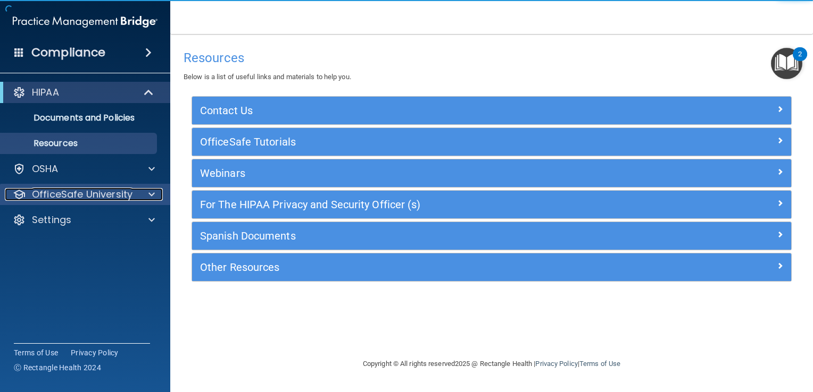
click at [53, 191] on p "OfficeSafe University" at bounding box center [82, 194] width 101 height 13
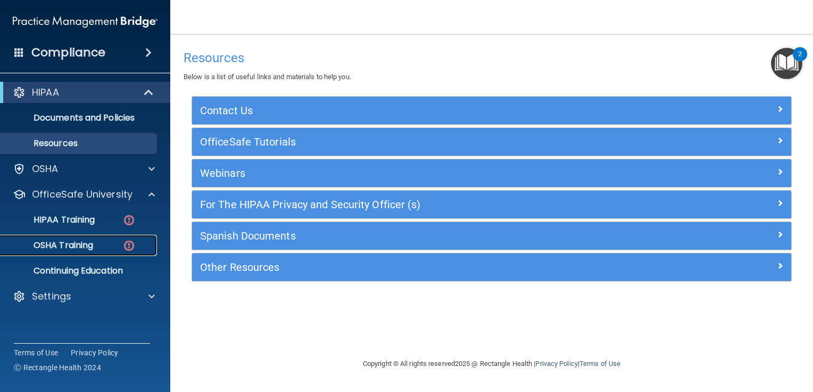
click at [76, 244] on p "OSHA Training" at bounding box center [50, 245] width 86 height 11
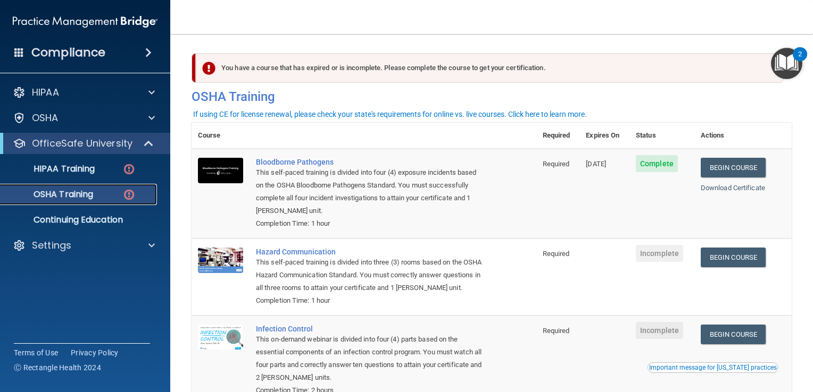
scroll to position [53, 0]
